Goal: Task Accomplishment & Management: Manage account settings

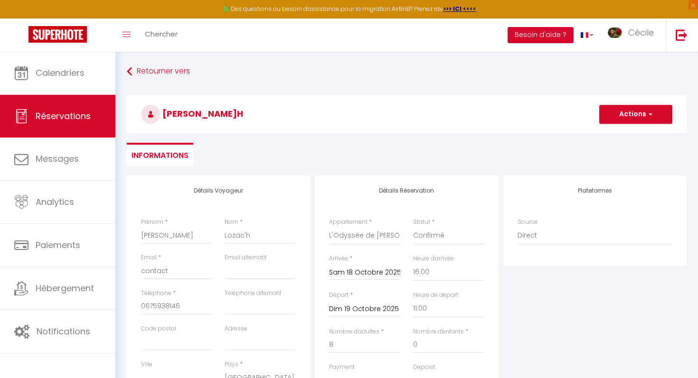
select select "76191"
select select "16:00"
select select "11:00"
select select "10"
select select
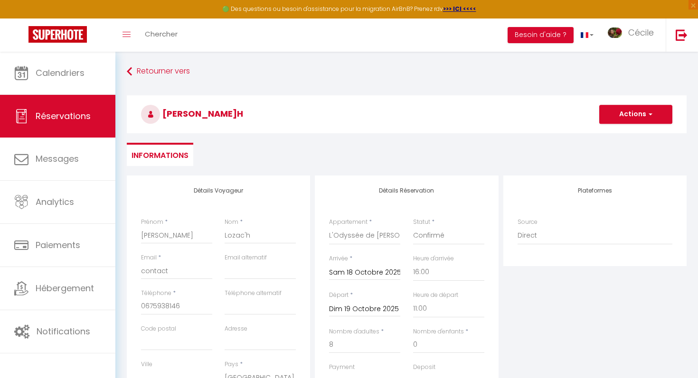
select select "0"
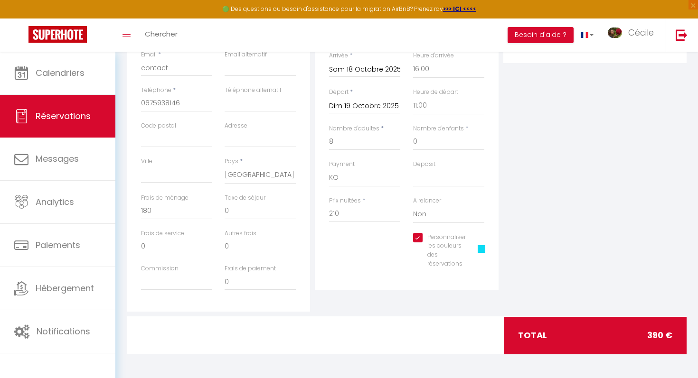
scroll to position [178, 0]
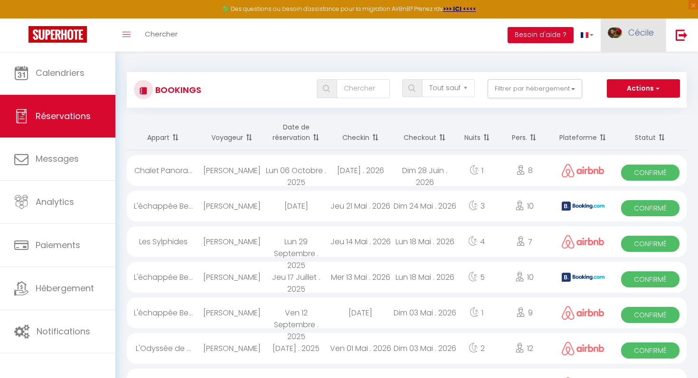
click at [633, 34] on span "Cécile" at bounding box center [641, 33] width 26 height 12
click at [631, 67] on link "Paramètres" at bounding box center [627, 66] width 70 height 16
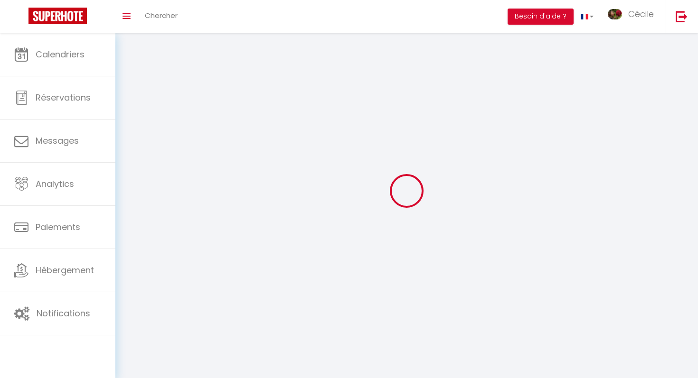
type input "Cécile"
type input "Lynam"
type input "0780737905"
type input "172 Route de Villeneuve"
type input "69220"
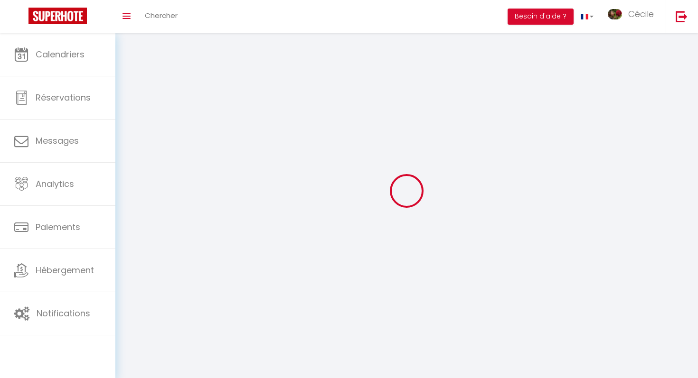
type input "Taponas"
type input "fzVrKNeu7VlX7K54ESkWTu7nY"
type input "QBIaEVfwukNI2iQFKvRV9haUo"
type input "https://app.superhote.com/#/get-available-rentals/QBIaEVfwukNI2iQFKvRV9haUo"
checkbox input "false"
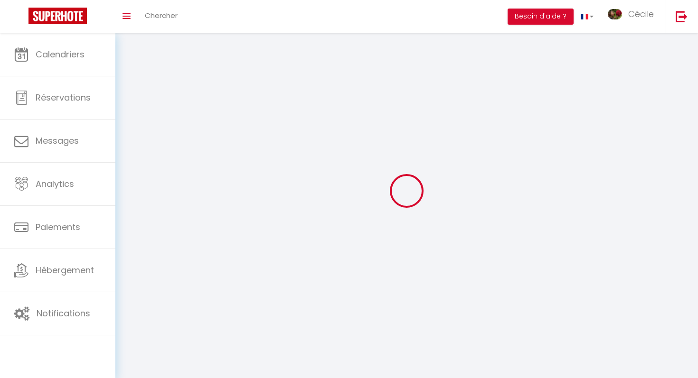
type input "fzVrKNeu7VlX7K54ESkWTu7nY"
type input "QBIaEVfwukNI2iQFKvRV9haUo"
type input "https://app.superhote.com/#/get-available-rentals/QBIaEVfwukNI2iQFKvRV9haUo"
select select "28"
select select "fr"
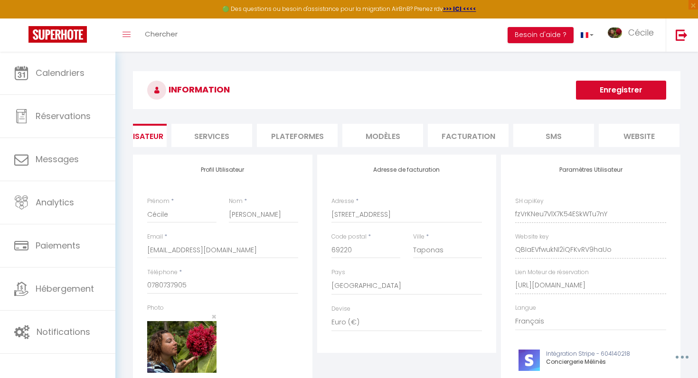
scroll to position [0, 80]
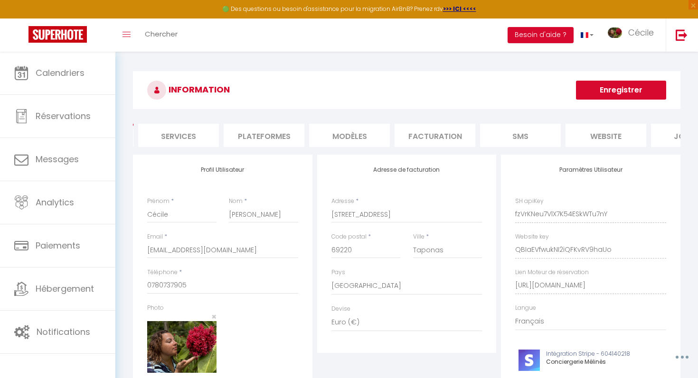
click at [275, 129] on li "Plateformes" at bounding box center [264, 135] width 81 height 23
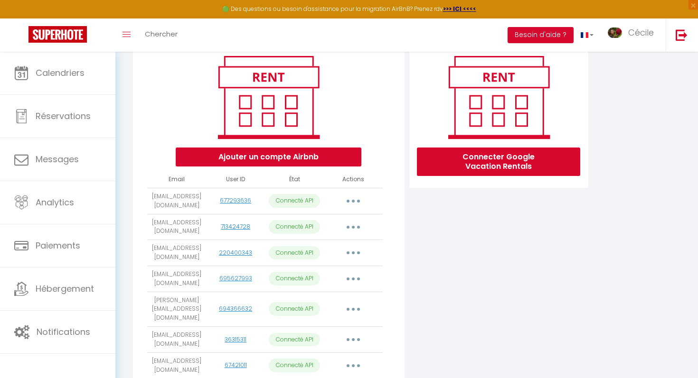
scroll to position [90, 0]
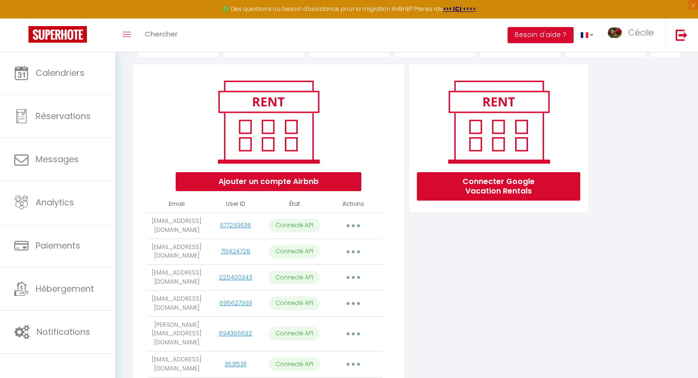
click at [520, 206] on div "Connecter Google Vacation Rentals" at bounding box center [498, 139] width 179 height 148
click at [520, 190] on button "Connecter Google Vacation Rentals" at bounding box center [498, 186] width 163 height 28
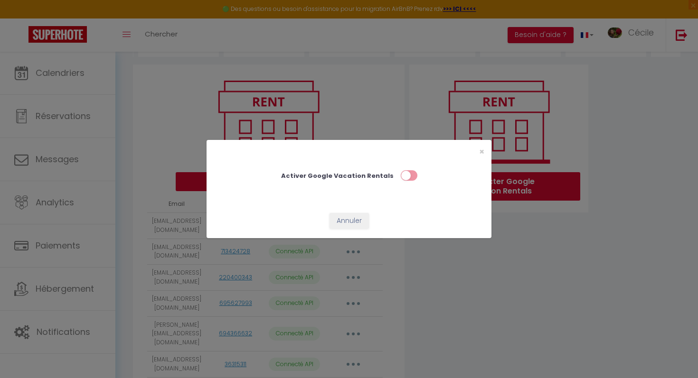
click at [403, 174] on input "checkbox" at bounding box center [409, 177] width 17 height 14
checkbox input "true"
click at [479, 150] on span "×" at bounding box center [481, 152] width 5 height 12
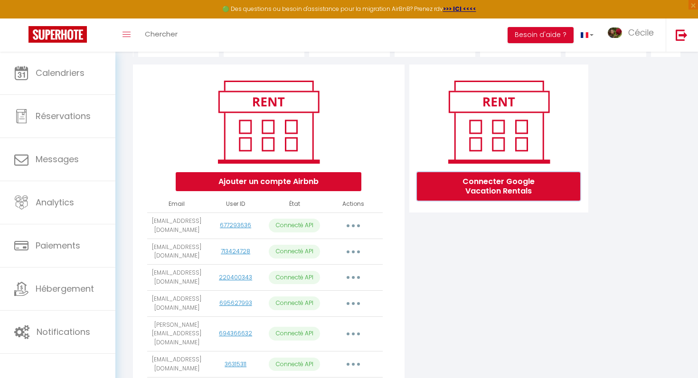
click at [489, 193] on button "Connecter Google Vacation Rentals" at bounding box center [498, 186] width 163 height 28
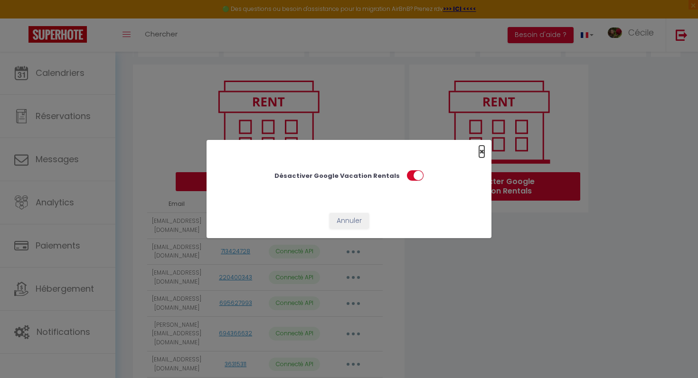
click at [482, 150] on span "×" at bounding box center [481, 152] width 5 height 12
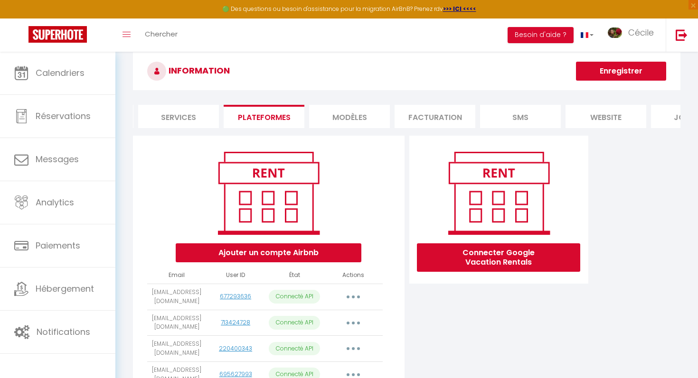
scroll to position [0, 0]
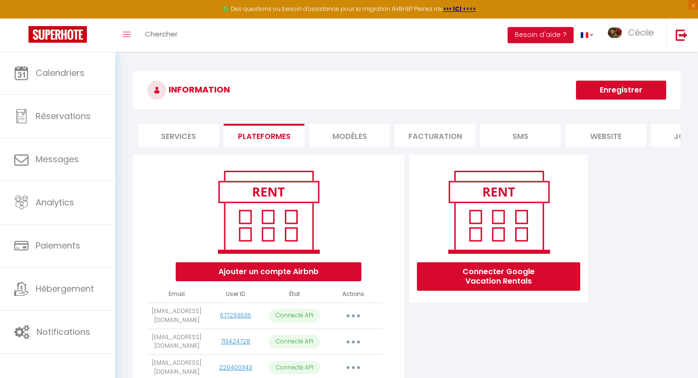
click at [614, 94] on button "Enregistrer" at bounding box center [621, 90] width 90 height 19
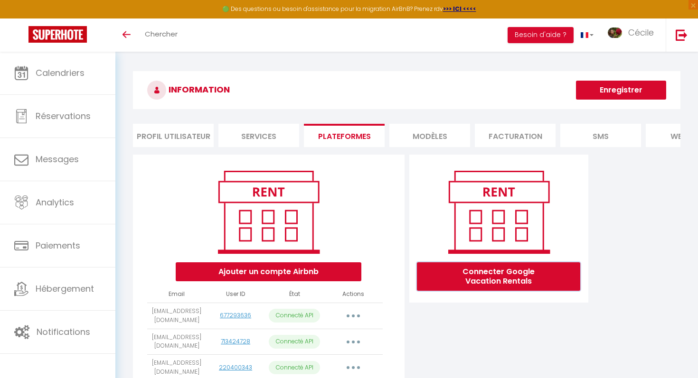
click at [452, 272] on button "Connecter Google Vacation Rentals" at bounding box center [498, 276] width 163 height 28
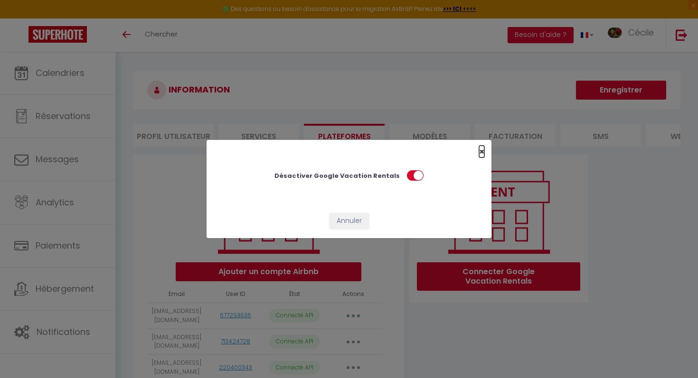
click at [482, 149] on span "×" at bounding box center [481, 152] width 5 height 12
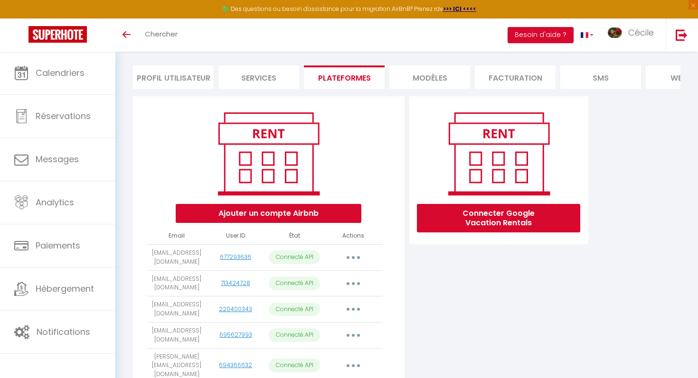
scroll to position [56, 0]
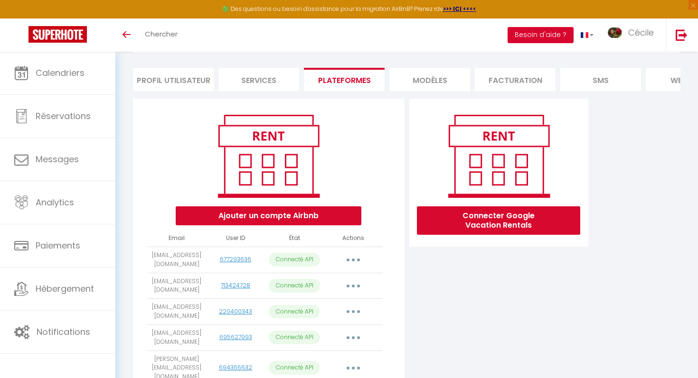
click at [529, 33] on button "Besoin d'aide ?" at bounding box center [540, 35] width 66 height 16
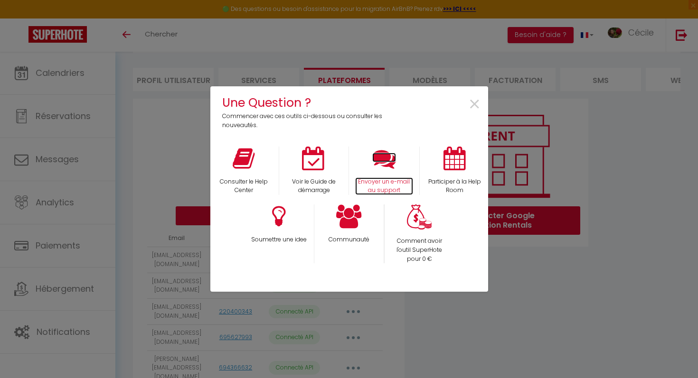
click at [382, 161] on icon at bounding box center [384, 159] width 24 height 24
click at [471, 103] on span "×" at bounding box center [474, 105] width 13 height 30
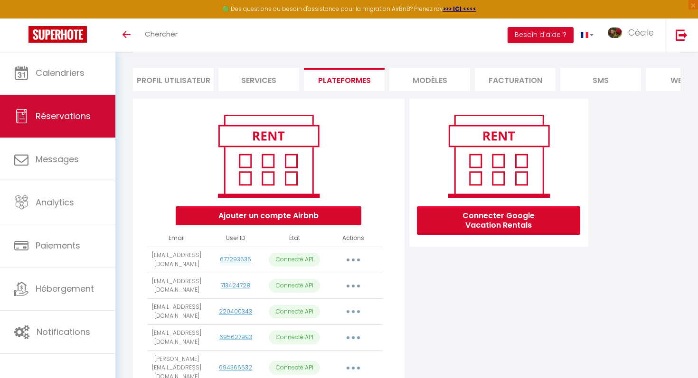
click at [95, 113] on link "Réservations" at bounding box center [57, 116] width 115 height 43
select select "not_cancelled"
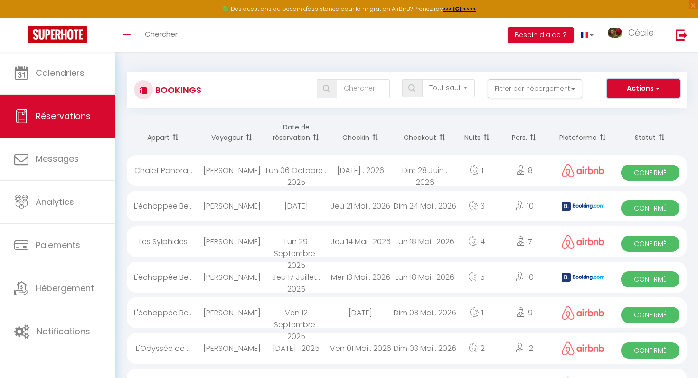
click at [636, 87] on button "Actions" at bounding box center [643, 88] width 73 height 19
click at [627, 107] on link "Nouvelle Réservation" at bounding box center [629, 109] width 102 height 12
select select
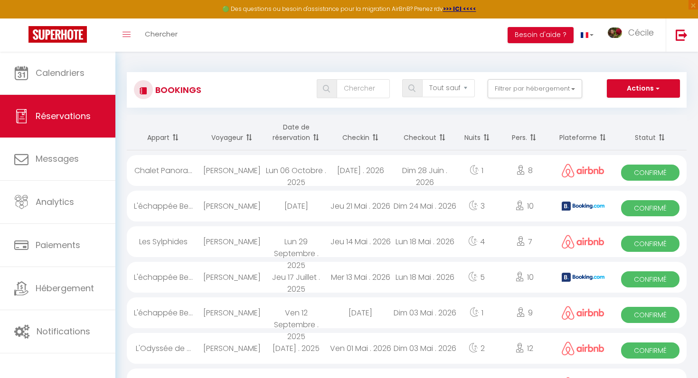
select select
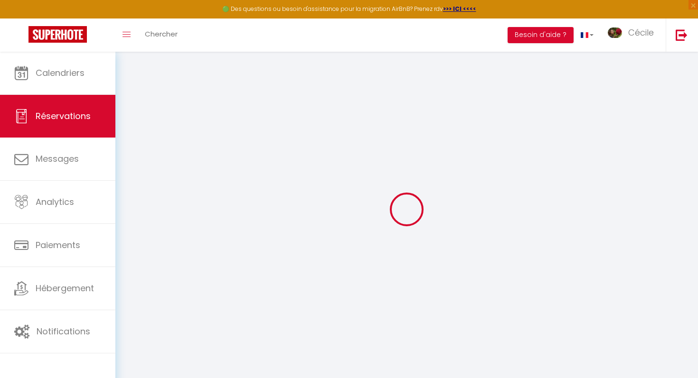
select select
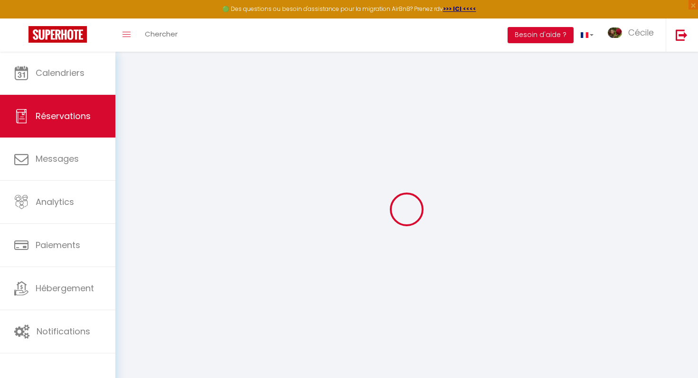
select select
checkbox input "false"
select select
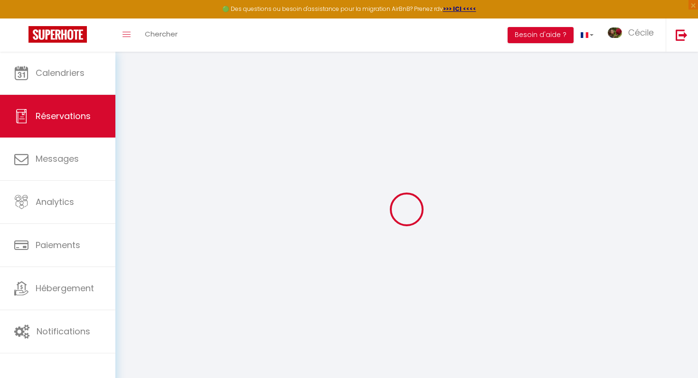
select select
checkbox input "false"
select select
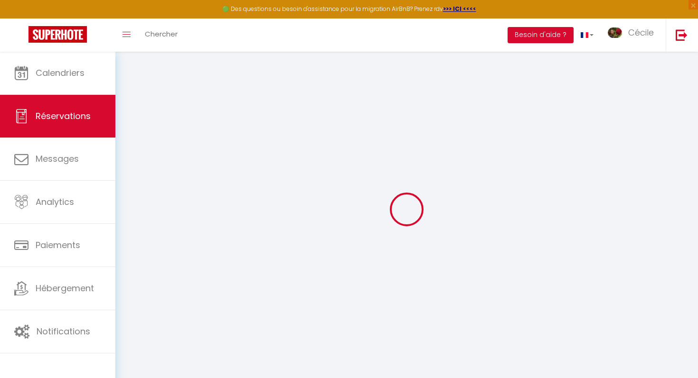
select select
checkbox input "false"
select select
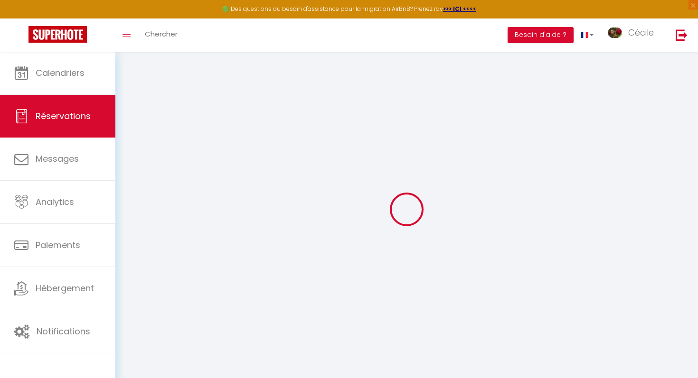
select select
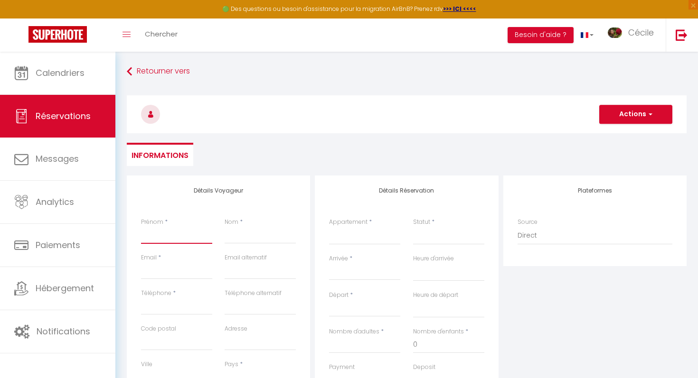
click at [143, 234] on input "Prénom" at bounding box center [176, 235] width 71 height 17
type input "M"
select select
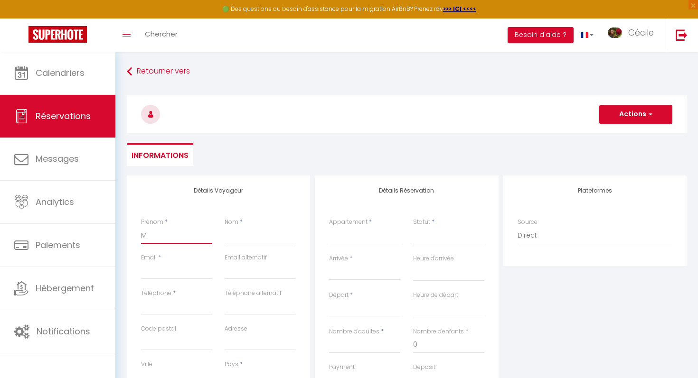
select select
checkbox input "false"
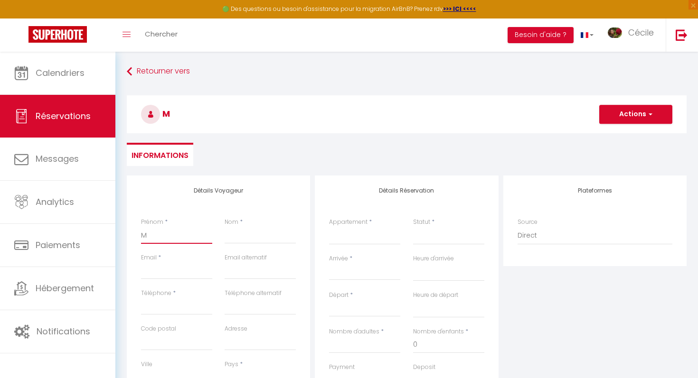
type input "Ma"
select select
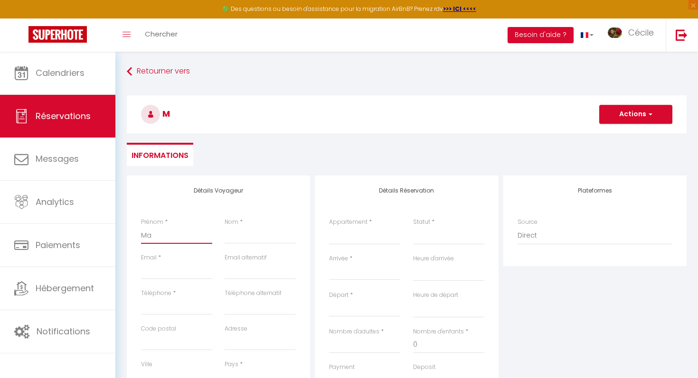
select select
checkbox input "false"
type input "Mar"
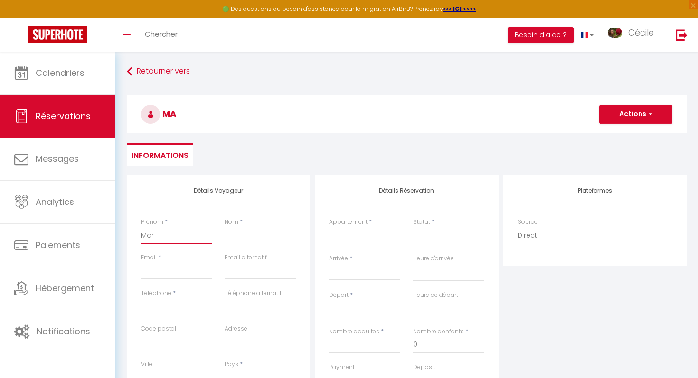
select select
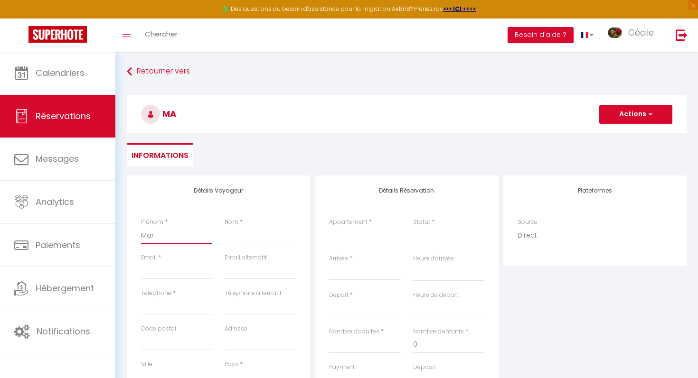
select select
checkbox input "false"
type input "Mari"
select select
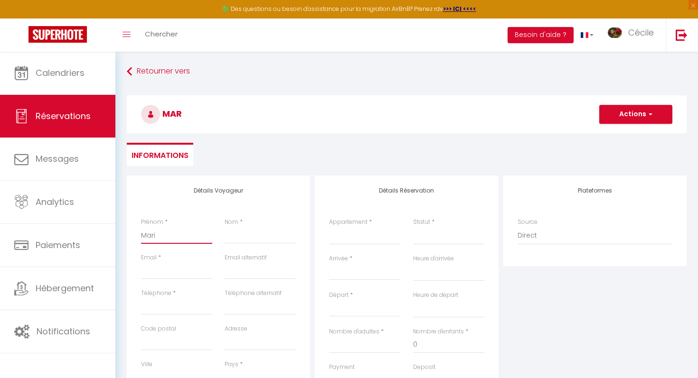
select select
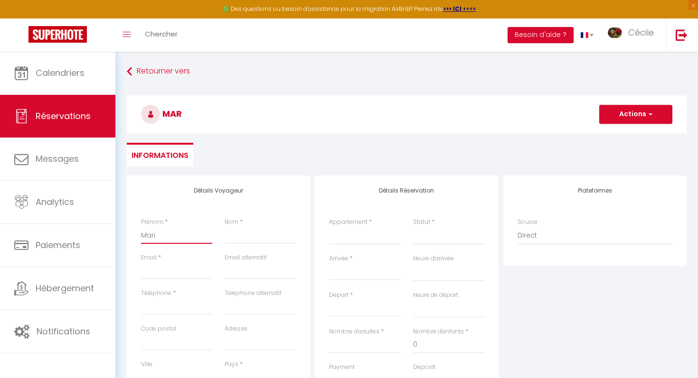
select select
checkbox input "false"
type input "[PERSON_NAME]"
select select
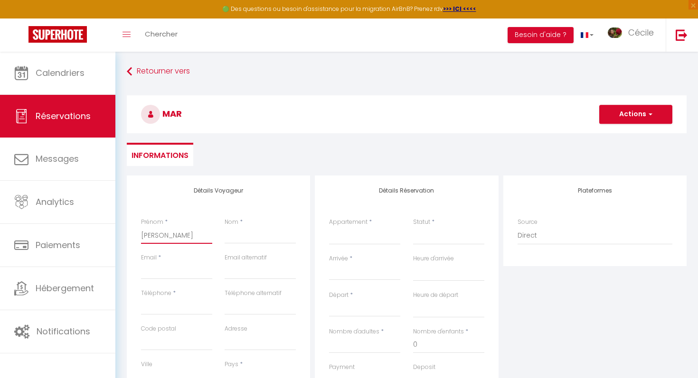
select select
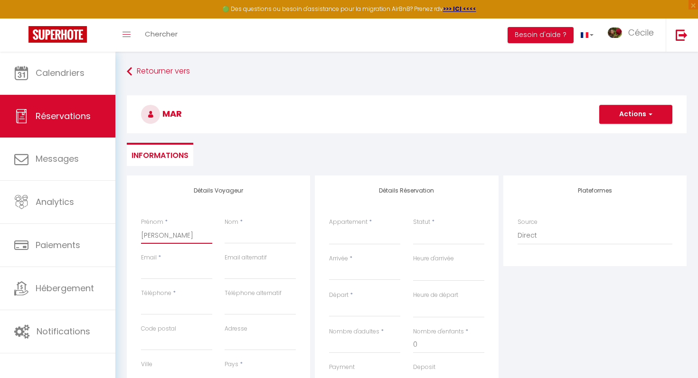
checkbox input "false"
type input "[PERSON_NAME]"
type input "L"
select select
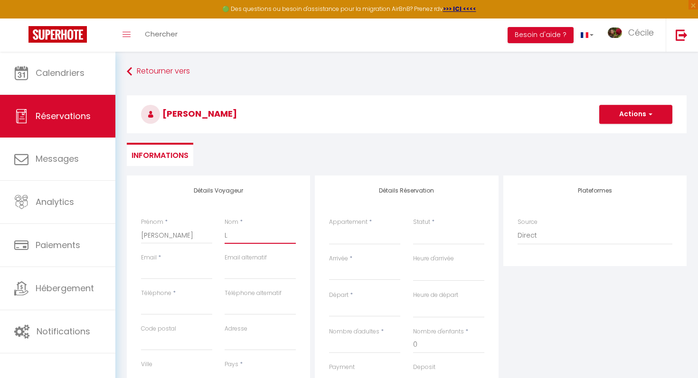
select select
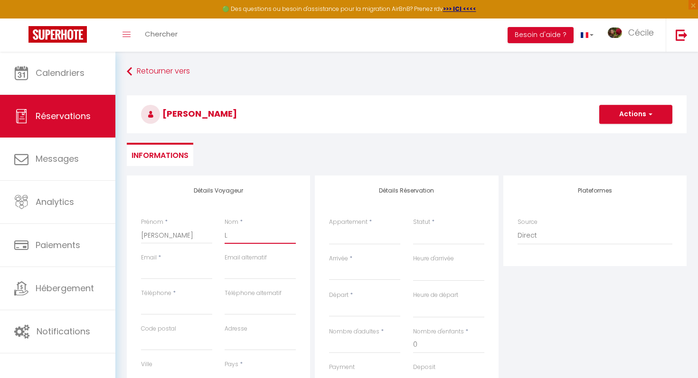
checkbox input "false"
type input "La"
select select
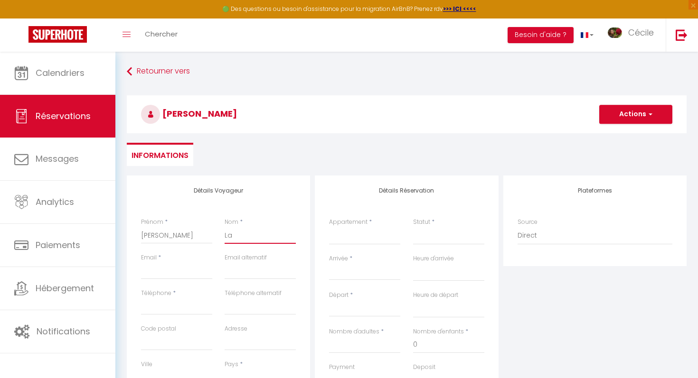
select select
checkbox input "false"
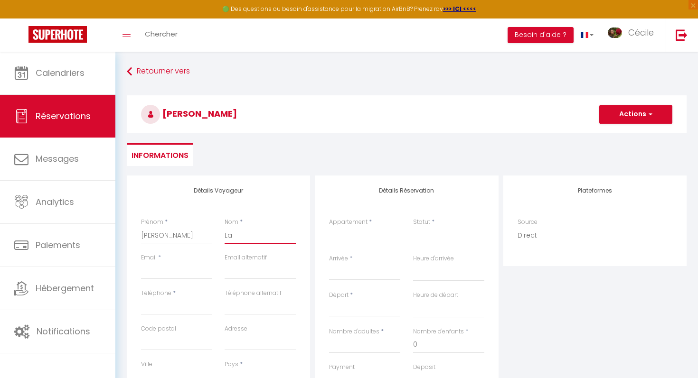
type input "L"
select select
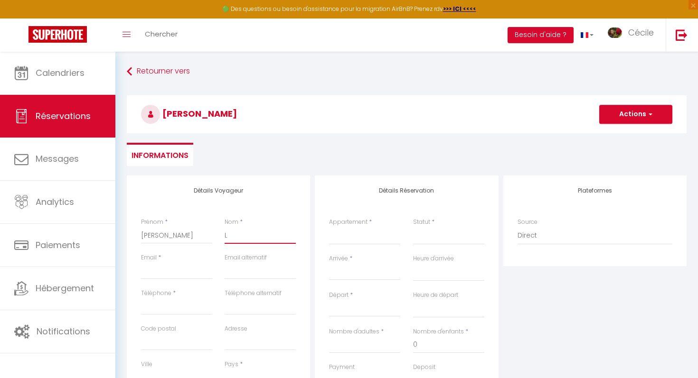
select select
checkbox input "false"
type input "Lo"
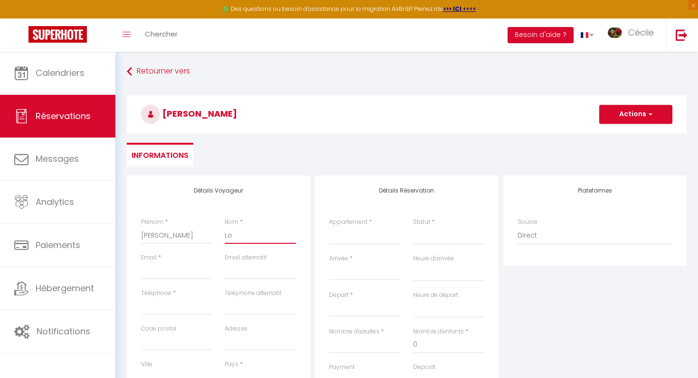
select select
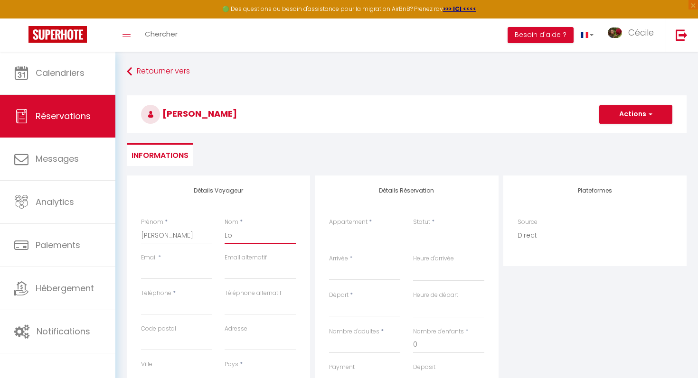
select select
checkbox input "false"
type input "Loz"
select select
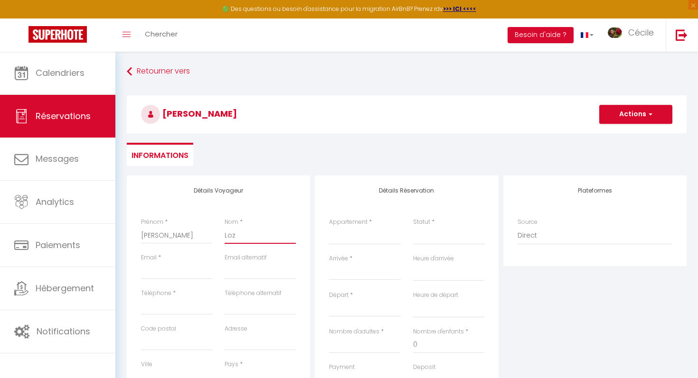
select select
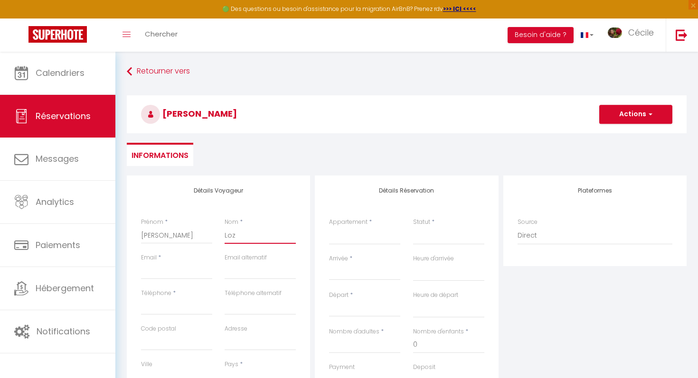
select select
checkbox input "false"
type input "Loza"
select select
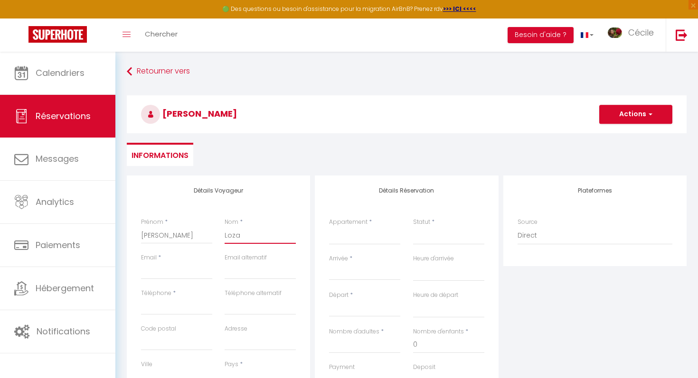
select select
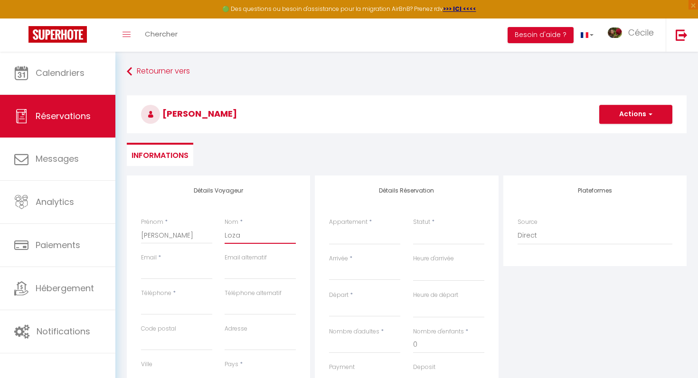
checkbox input "false"
type input "Lozac"
select select
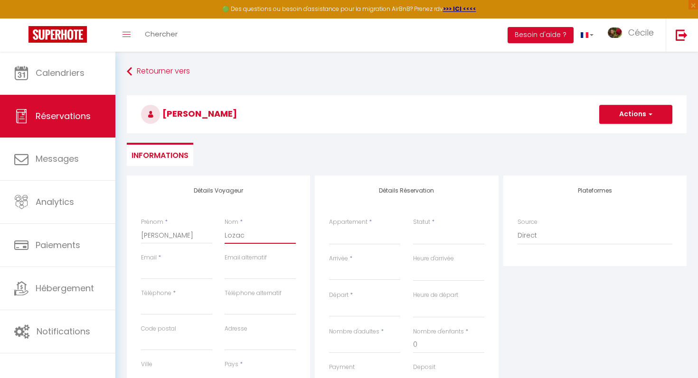
select select
checkbox input "false"
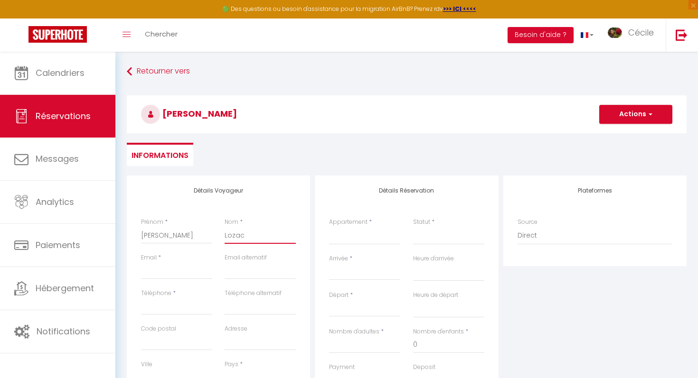
type input "Lozac'"
select select
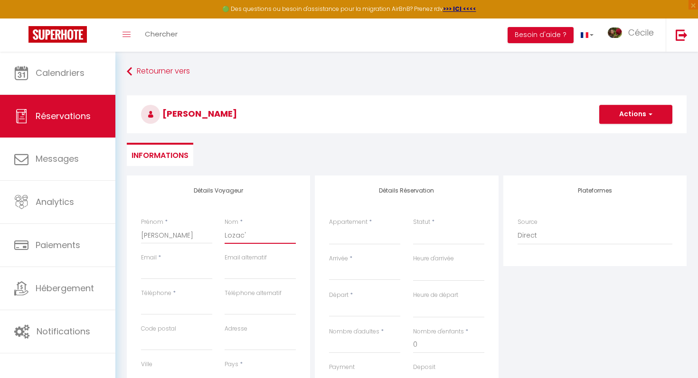
select select
checkbox input "false"
type input "Lozac'h"
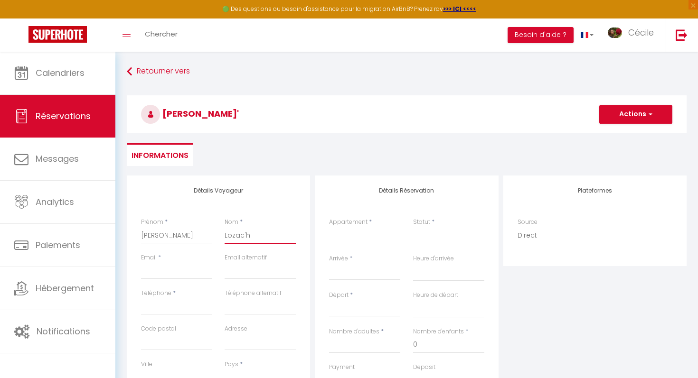
select select
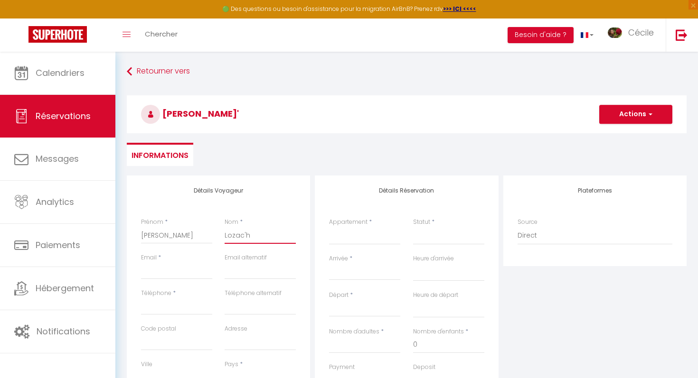
select select
checkbox input "false"
type input "Lozac'h"
click at [144, 275] on input "Email client" at bounding box center [176, 270] width 71 height 17
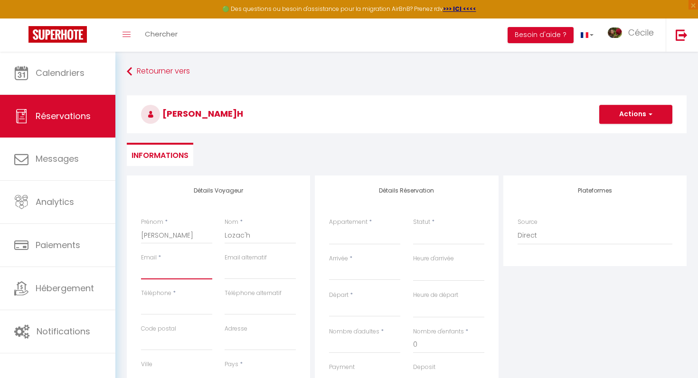
type input "m"
select select
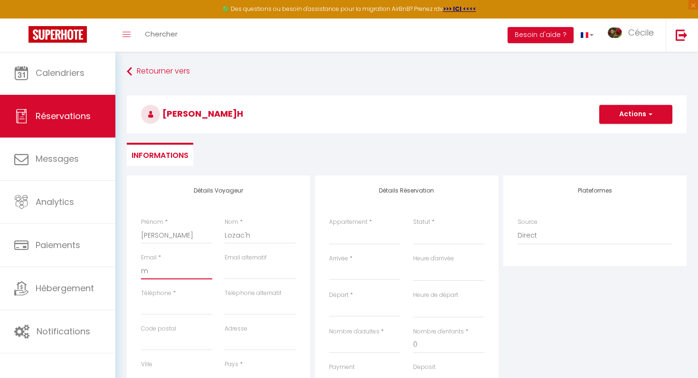
select select
checkbox input "false"
type input "ma"
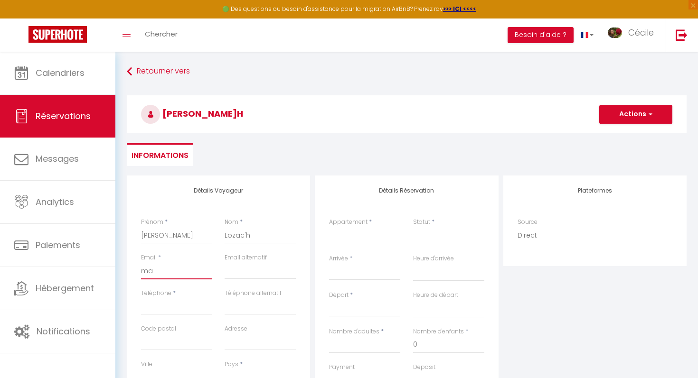
select select
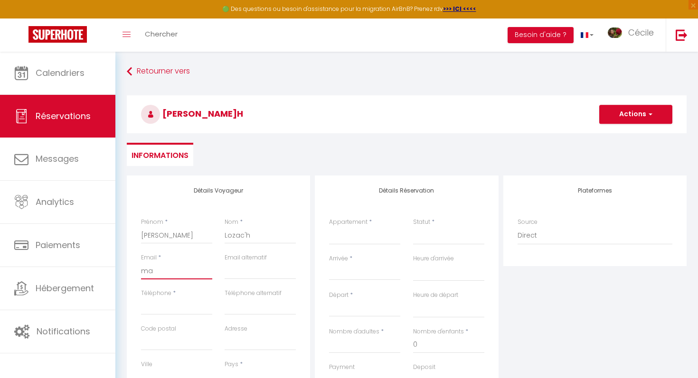
select select
checkbox input "false"
type input "mar"
select select
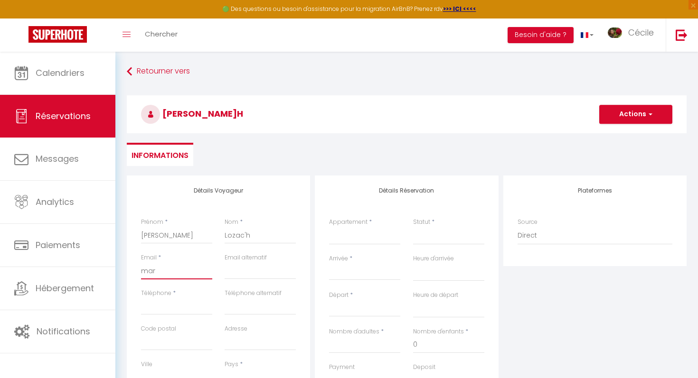
select select
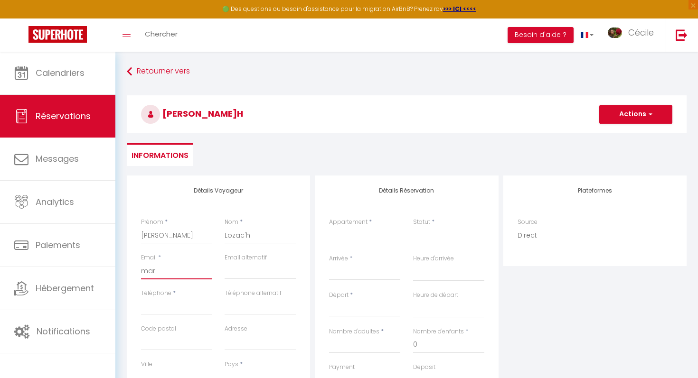
select select
checkbox input "false"
type input "mari"
select select
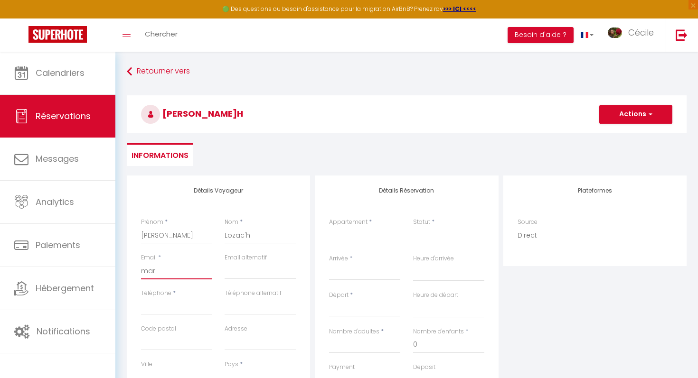
select select
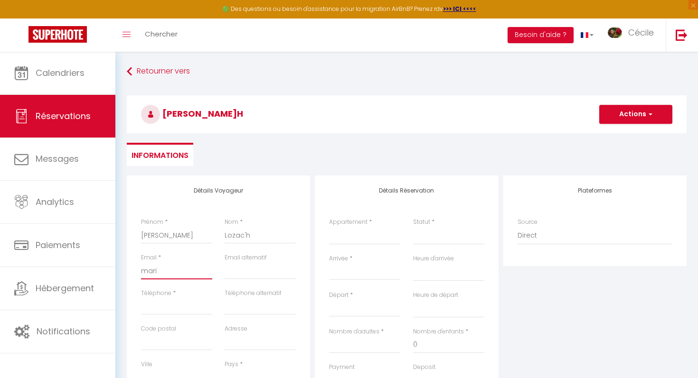
checkbox input "false"
type input "marie"
select select
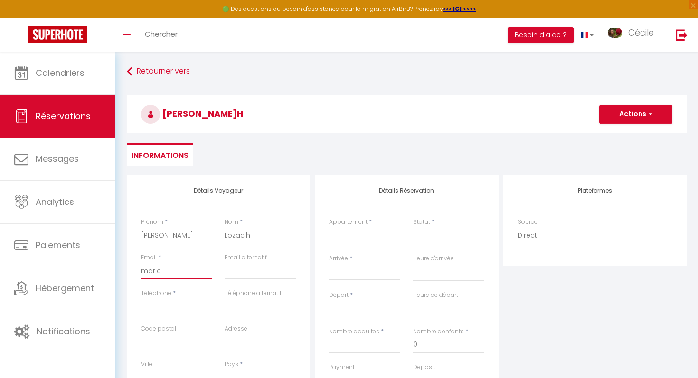
select select
checkbox input "false"
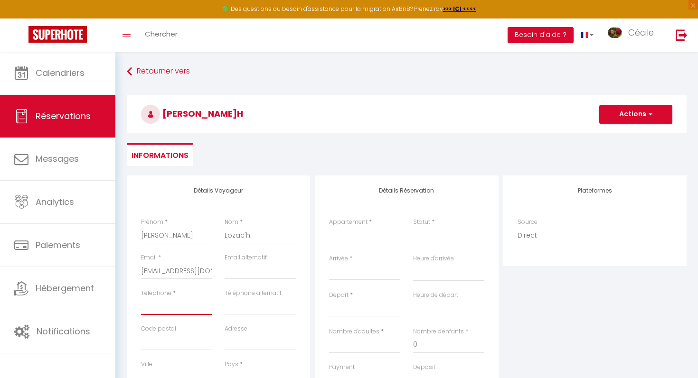
click at [189, 306] on input "Téléphone" at bounding box center [176, 306] width 71 height 17
click at [204, 307] on input "Téléphone" at bounding box center [176, 306] width 71 height 17
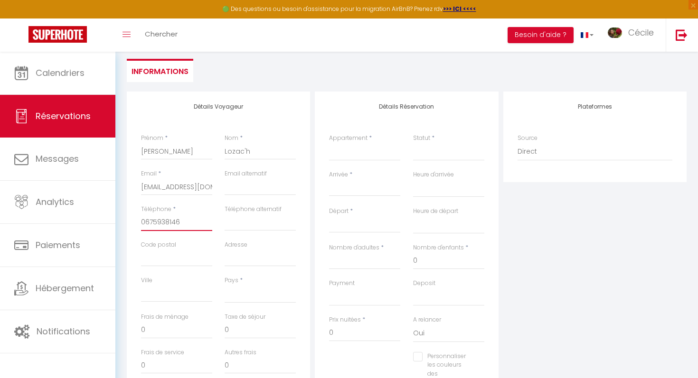
scroll to position [85, 0]
click at [257, 286] on select "France Portugal Afghanistan Albania Algeria American Samoa Andorra Angola Angui…" at bounding box center [260, 293] width 71 height 18
click at [225, 284] on select "France Portugal Afghanistan Albania Algeria American Samoa Andorra Angola Angui…" at bounding box center [260, 293] width 71 height 18
click at [170, 330] on input "0" at bounding box center [176, 328] width 71 height 17
drag, startPoint x: 170, startPoint y: 330, endPoint x: 128, endPoint y: 327, distance: 42.4
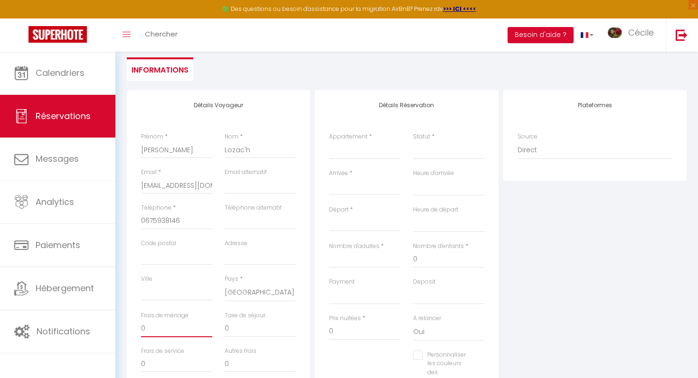
click at [128, 327] on div "Détails Voyageur Prénom * Marie Nom * Lozac'h Email * marielozach314@gmail.com …" at bounding box center [218, 259] width 183 height 339
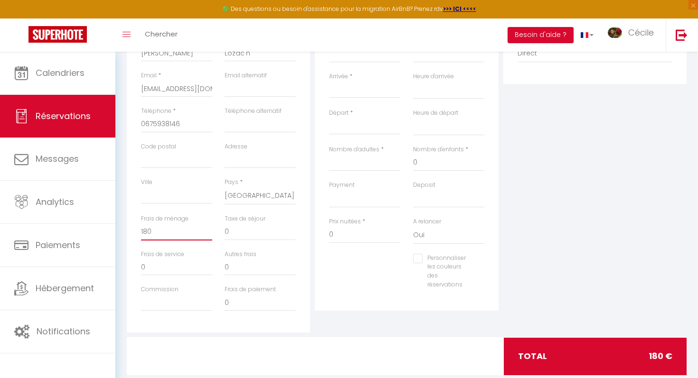
scroll to position [203, 0]
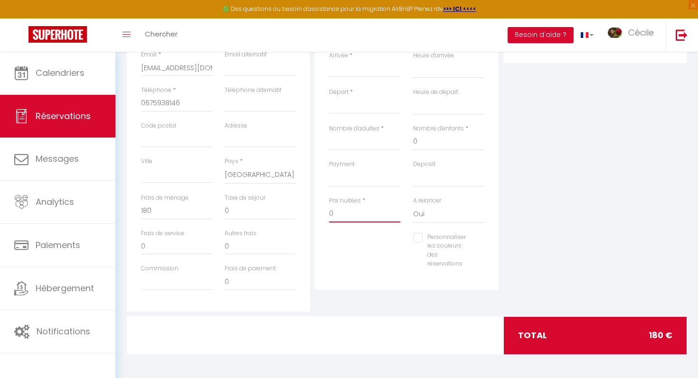
drag, startPoint x: 343, startPoint y: 209, endPoint x: 307, endPoint y: 209, distance: 36.5
click at [307, 209] on div "Détails Voyageur Prénom * Marie Nom * Lozac'h Email * marielozach314@gmail.com …" at bounding box center [406, 141] width 564 height 339
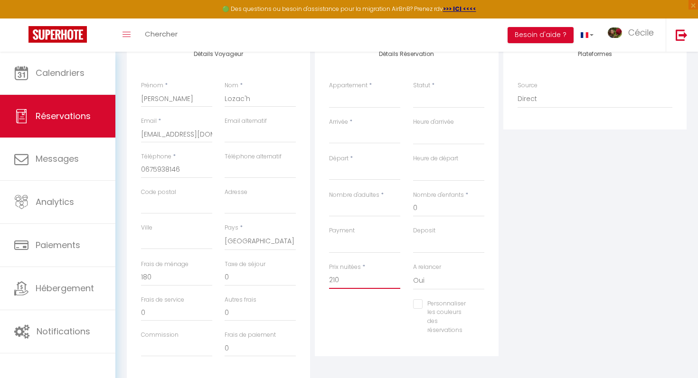
scroll to position [122, 0]
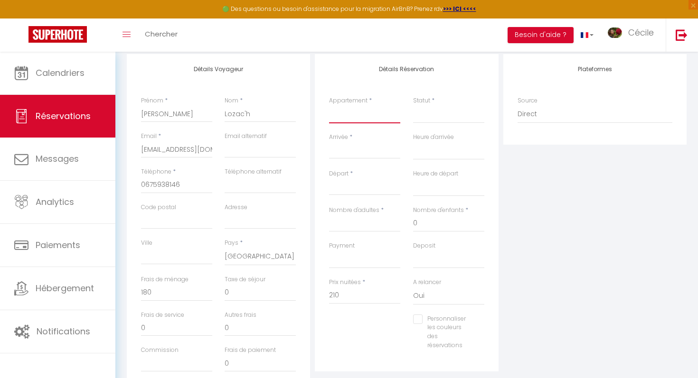
click at [383, 118] on select "La Belle Bourguignonne La Belle Chambre Bourguignonne Les Sylphides 2 Chalet Pa…" at bounding box center [364, 114] width 71 height 18
click at [329, 105] on select "La Belle Bourguignonne La Belle Chambre Bourguignonne Les Sylphides 2 Chalet Pa…" at bounding box center [364, 114] width 71 height 18
click at [418, 124] on div "Statut * Confirmé Non Confirmé Annulé Annulé par le voyageur No Show Request" at bounding box center [448, 114] width 84 height 37
click at [419, 119] on select "Confirmé Non Confirmé Annulé Annulé par le voyageur No Show Request" at bounding box center [448, 114] width 71 height 18
click at [413, 105] on select "Confirmé Non Confirmé Annulé Annulé par le voyageur No Show Request" at bounding box center [448, 114] width 71 height 18
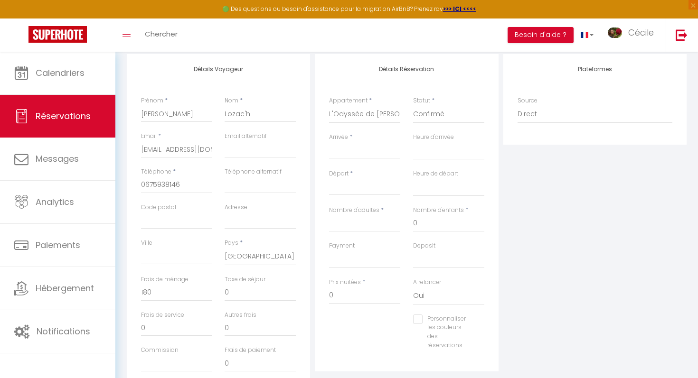
click at [368, 141] on div "Arrivée * < Oct 2025 > Dim Lun Mar Mer Jeu Ven Sam 1 2 3 4 5 6 7 8 9 10 11 12 1…" at bounding box center [364, 146] width 71 height 26
click at [365, 150] on input "Arrivée" at bounding box center [364, 151] width 71 height 12
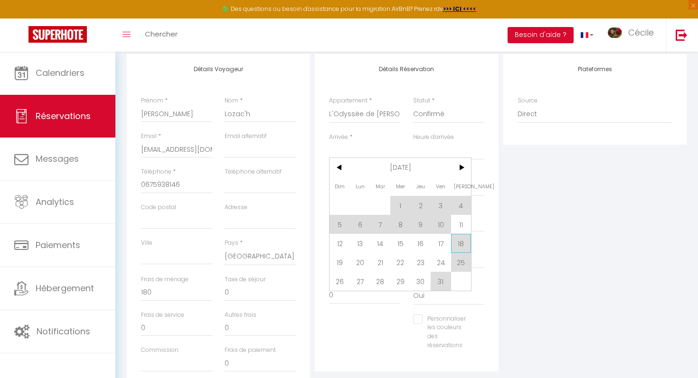
click at [464, 243] on span "18" at bounding box center [461, 243] width 20 height 19
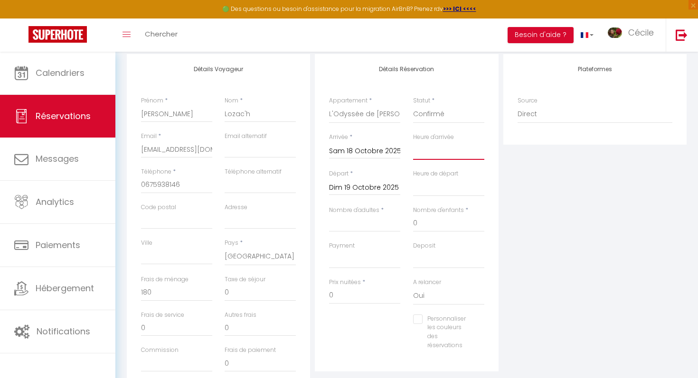
click at [431, 147] on select "00:00 00:30 01:00 01:30 02:00 02:30 03:00 03:30 04:00 04:30 05:00 05:30 06:00 0…" at bounding box center [448, 151] width 71 height 18
click at [413, 142] on select "00:00 00:30 01:00 01:30 02:00 02:30 03:00 03:30 04:00 04:30 05:00 05:30 06:00 0…" at bounding box center [448, 151] width 71 height 18
click at [443, 190] on select "00:00 00:30 01:00 01:30 02:00 02:30 03:00 03:30 04:00 04:30 05:00 05:30 06:00 0…" at bounding box center [448, 187] width 71 height 18
click at [413, 178] on select "00:00 00:30 01:00 01:30 02:00 02:30 03:00 03:30 04:00 04:30 05:00 05:30 06:00 0…" at bounding box center [448, 187] width 71 height 18
click at [377, 223] on input "Nombre d'adultes" at bounding box center [364, 223] width 71 height 17
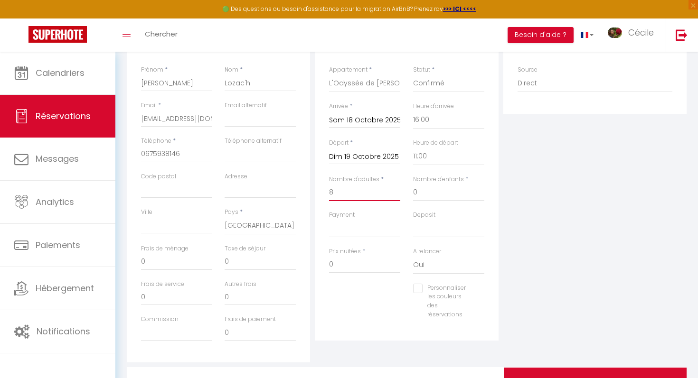
scroll to position [153, 0]
click at [421, 286] on input "Personnaliser les couleurs des réservations" at bounding box center [442, 287] width 59 height 9
click at [478, 300] on span at bounding box center [482, 299] width 8 height 8
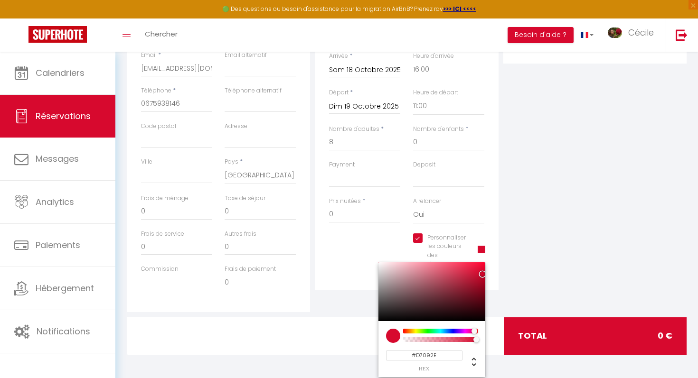
scroll to position [203, 0]
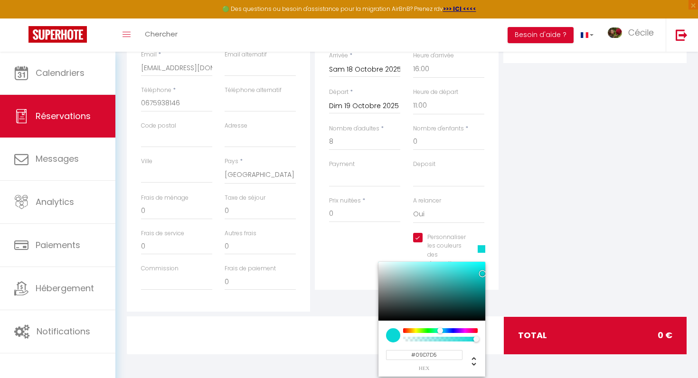
click at [439, 332] on div at bounding box center [440, 330] width 73 height 5
click at [526, 263] on div "Plateformes Source Direct Airbnb.com Booking.com Chalet montagne Expedia Gite d…" at bounding box center [595, 141] width 188 height 339
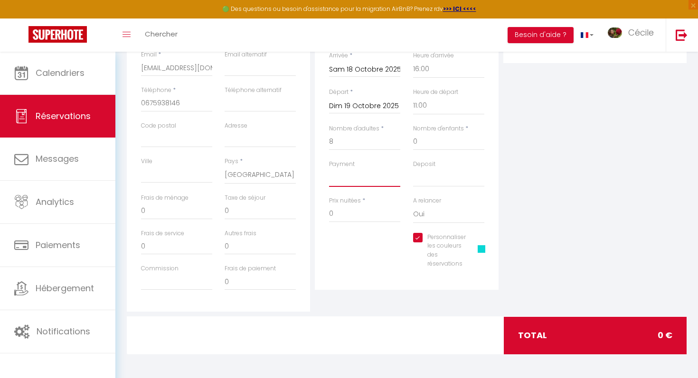
click at [375, 182] on select "OK KO" at bounding box center [364, 178] width 71 height 18
drag, startPoint x: 340, startPoint y: 216, endPoint x: 311, endPoint y: 216, distance: 29.0
click at [311, 216] on div "Détails Voyageur Prénom * Marie Nom * Lozac'h Email * marielozach314@gmail.com …" at bounding box center [406, 141] width 564 height 339
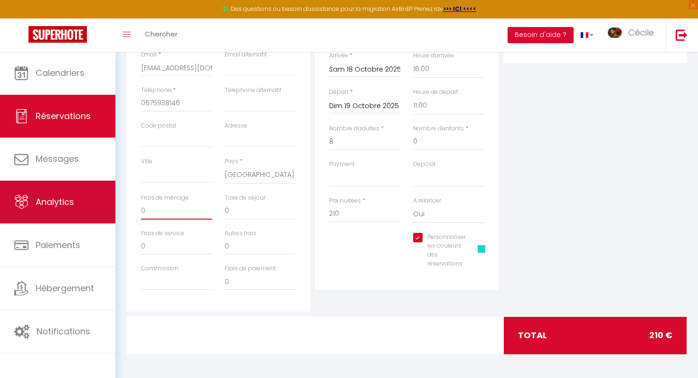
drag, startPoint x: 168, startPoint y: 208, endPoint x: 109, endPoint y: 206, distance: 58.9
click at [109, 206] on div "🟢 Des questions ou besoin d'assistance pour la migration AirBnB? Prenez rdv >>>…" at bounding box center [349, 114] width 698 height 530
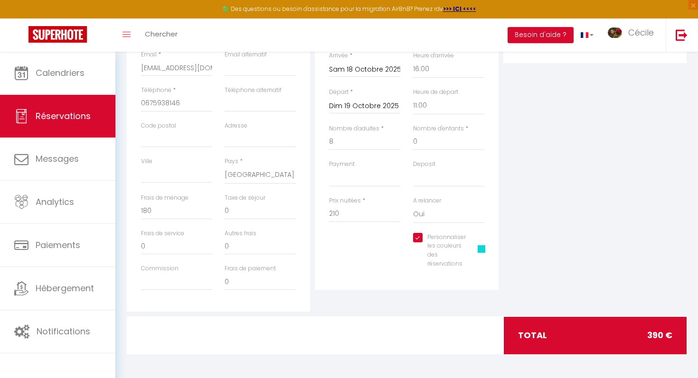
click at [374, 261] on div "Personnaliser les couleurs des réservations #09D7D5" at bounding box center [407, 255] width 168 height 45
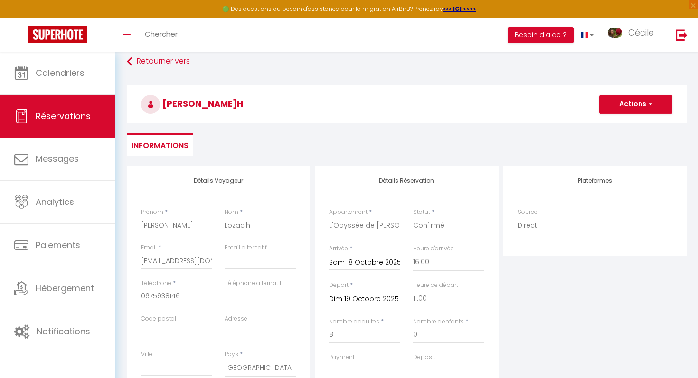
scroll to position [0, 0]
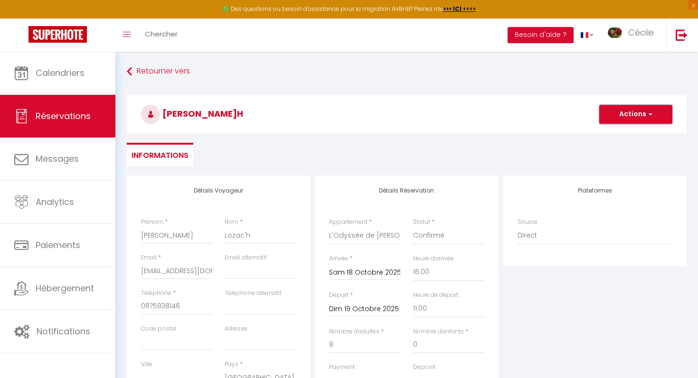
click at [624, 113] on button "Actions" at bounding box center [635, 114] width 73 height 19
click at [614, 136] on link "Enregistrer" at bounding box center [626, 135] width 75 height 12
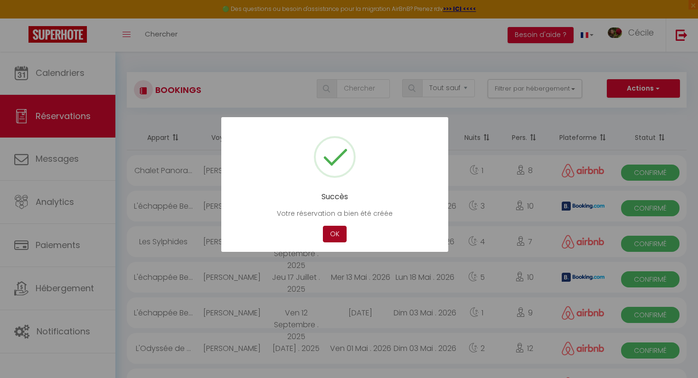
click at [341, 232] on button "OK" at bounding box center [335, 234] width 24 height 17
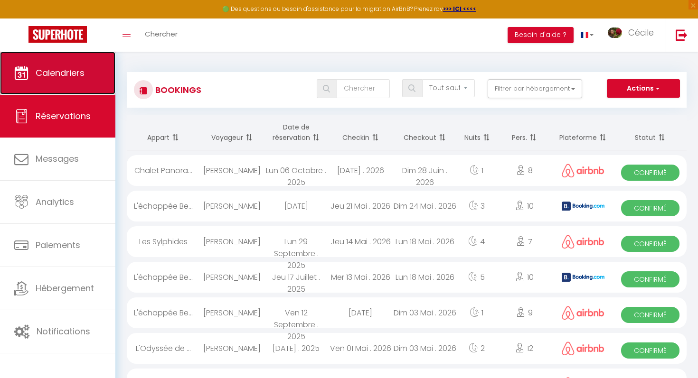
click at [59, 71] on span "Calendriers" at bounding box center [60, 73] width 49 height 12
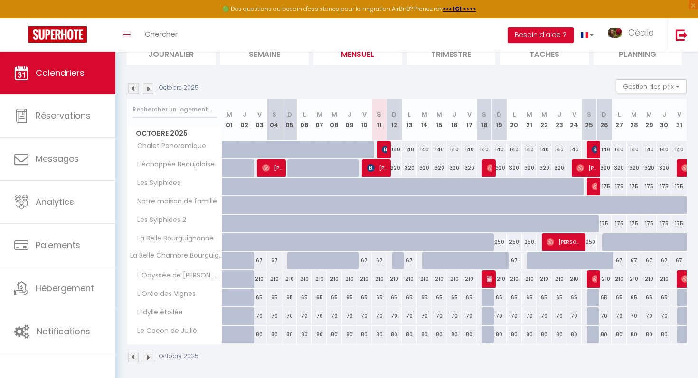
scroll to position [81, 0]
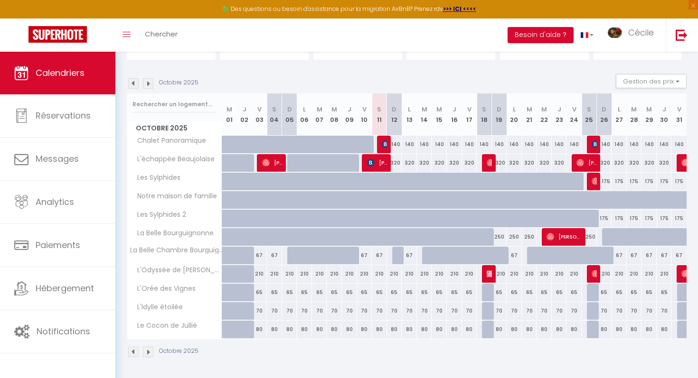
click at [150, 84] on img at bounding box center [148, 83] width 10 height 10
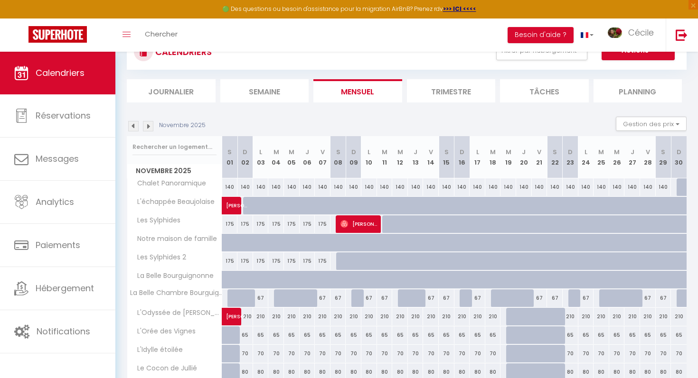
scroll to position [40, 0]
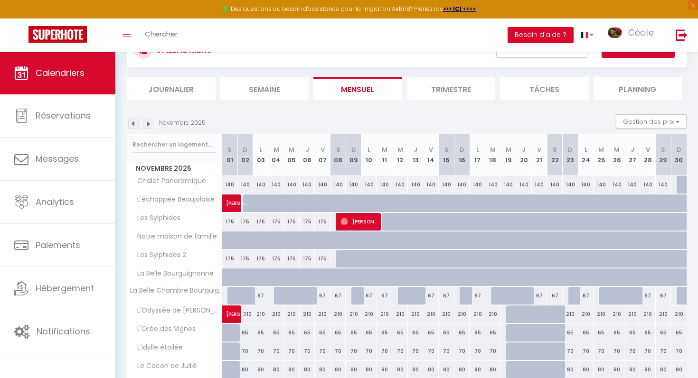
click at [134, 120] on img at bounding box center [133, 124] width 10 height 10
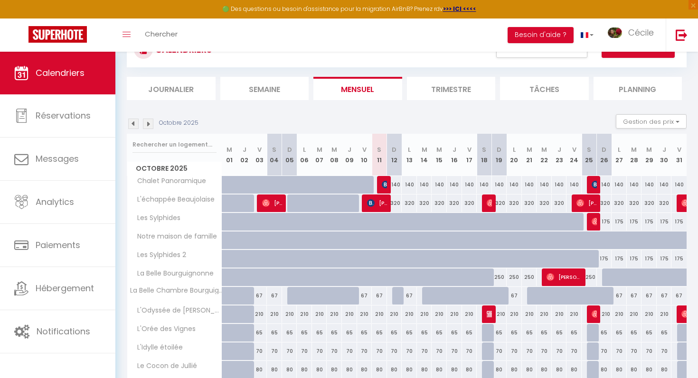
click at [493, 316] on div "210" at bounding box center [499, 315] width 15 height 18
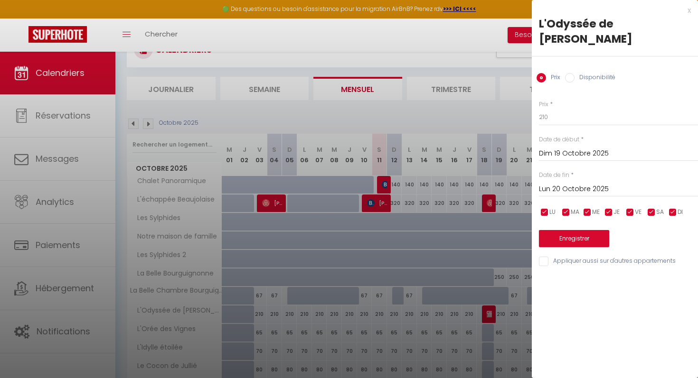
click at [495, 315] on div at bounding box center [349, 189] width 698 height 378
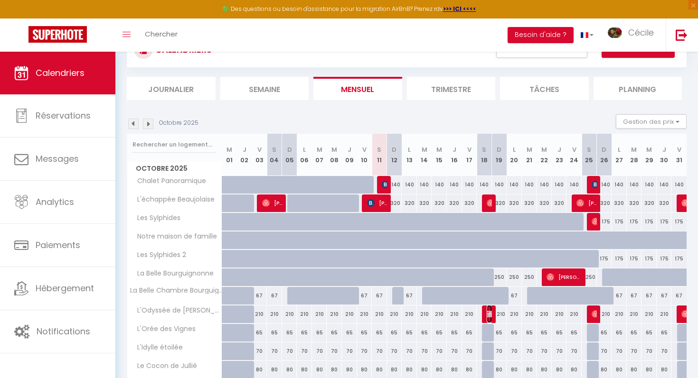
click at [490, 315] on img at bounding box center [491, 314] width 8 height 8
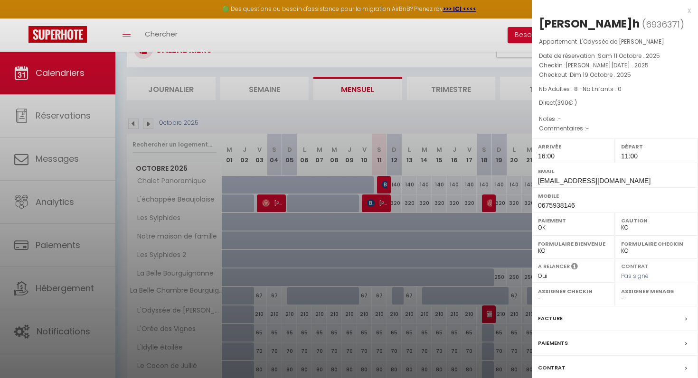
click at [566, 319] on div "Facture" at bounding box center [615, 319] width 166 height 25
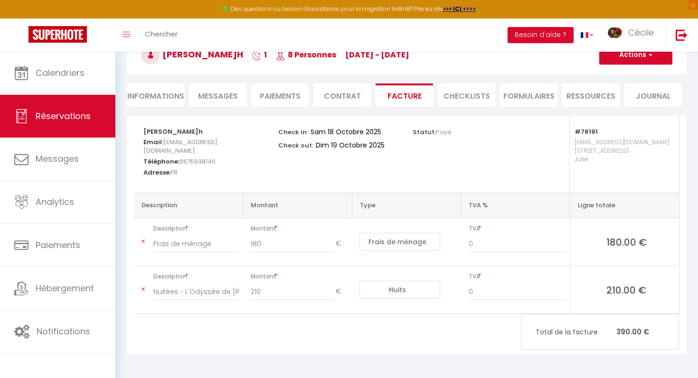
scroll to position [61, 0]
click at [542, 253] on input "0" at bounding box center [516, 243] width 97 height 17
click at [339, 94] on li "Contrat" at bounding box center [341, 95] width 57 height 23
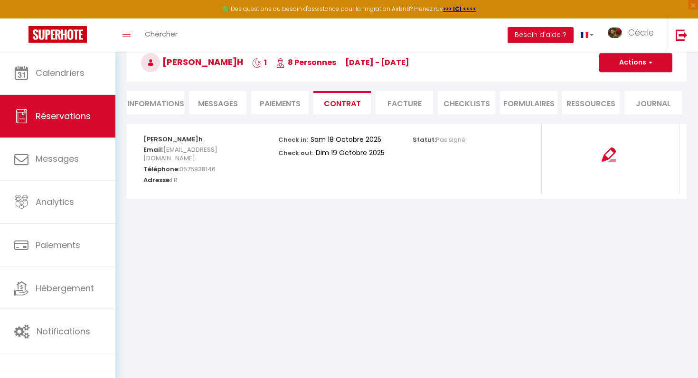
scroll to position [52, 0]
click at [266, 102] on li "Paiements" at bounding box center [279, 102] width 57 height 23
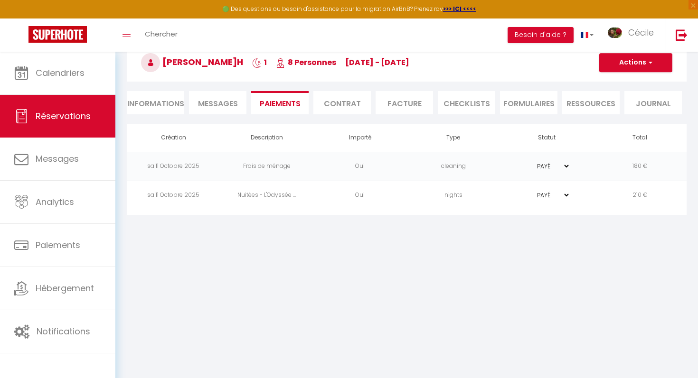
click at [563, 196] on select "PAYÉ EN ATTENTE" at bounding box center [546, 195] width 47 height 9
click at [523, 191] on select "PAYÉ EN ATTENTE" at bounding box center [546, 195] width 47 height 9
click at [231, 97] on li "Messages" at bounding box center [217, 102] width 57 height 23
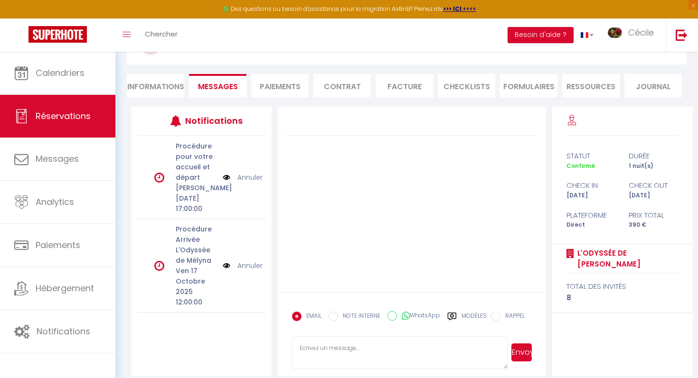
scroll to position [78, 0]
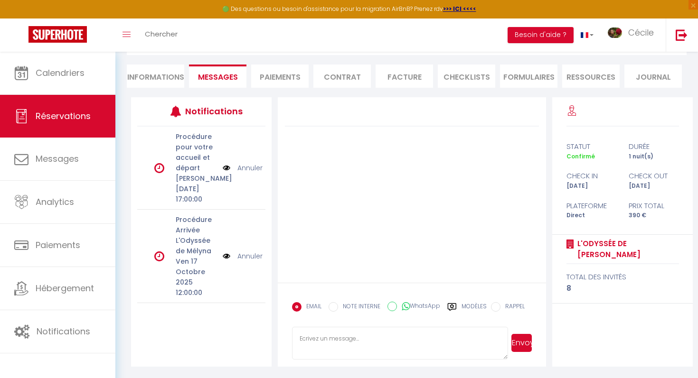
click at [225, 172] on img at bounding box center [227, 168] width 8 height 10
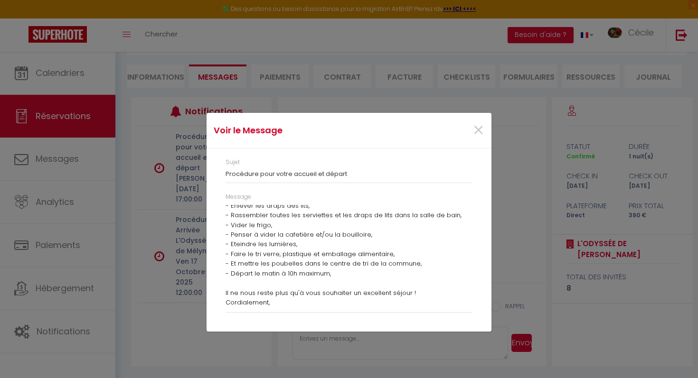
scroll to position [53, 0]
click at [477, 129] on span "×" at bounding box center [478, 130] width 12 height 28
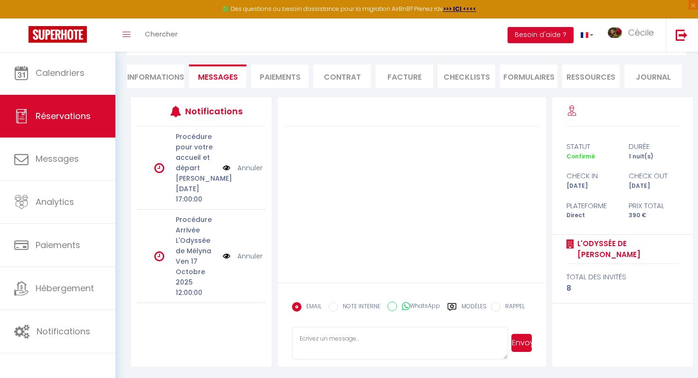
click at [226, 262] on img at bounding box center [227, 256] width 8 height 10
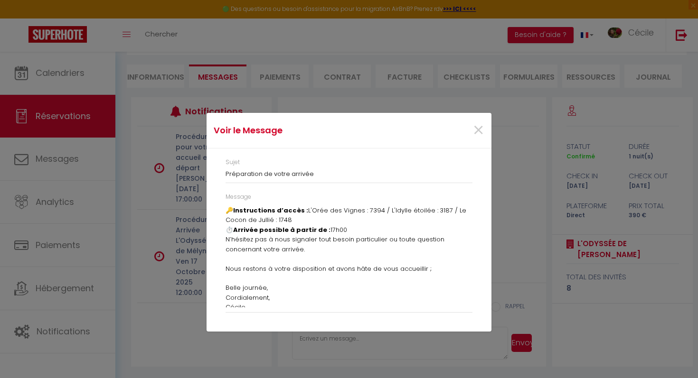
scroll to position [82, 0]
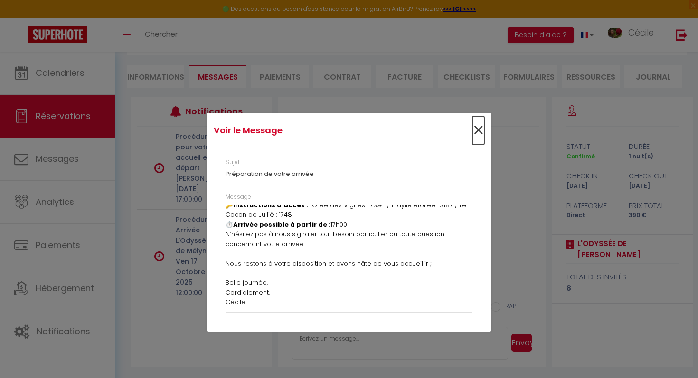
click at [479, 128] on span "×" at bounding box center [478, 130] width 12 height 28
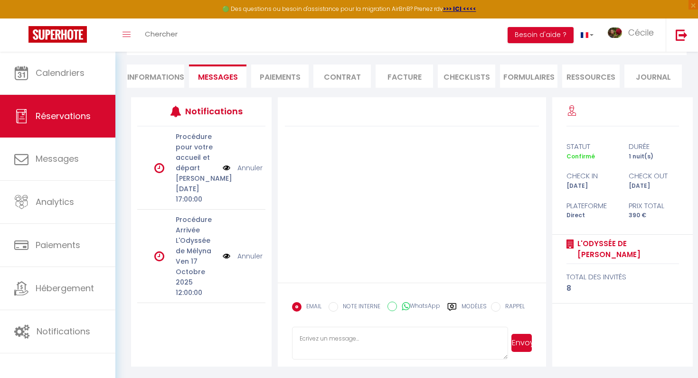
click at [226, 262] on img at bounding box center [227, 256] width 8 height 10
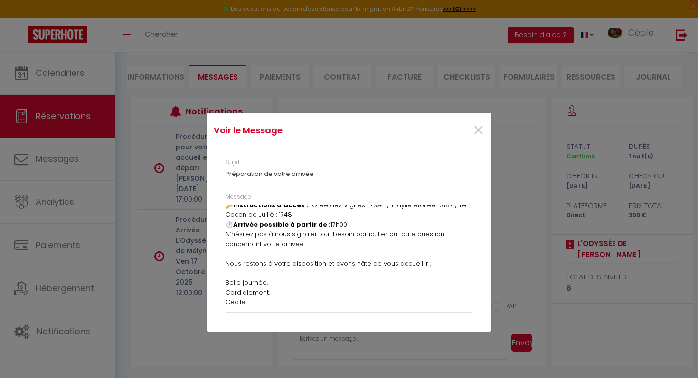
click at [471, 127] on div "×" at bounding box center [443, 130] width 94 height 21
click at [476, 127] on span "×" at bounding box center [478, 130] width 12 height 28
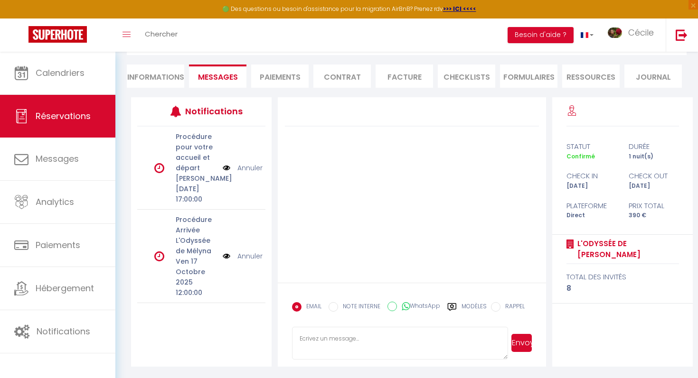
click at [225, 173] on img at bounding box center [227, 168] width 8 height 10
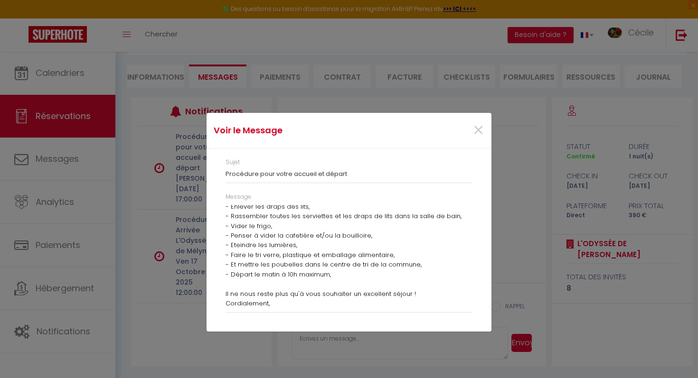
scroll to position [53, 0]
click at [480, 126] on span "×" at bounding box center [478, 130] width 12 height 28
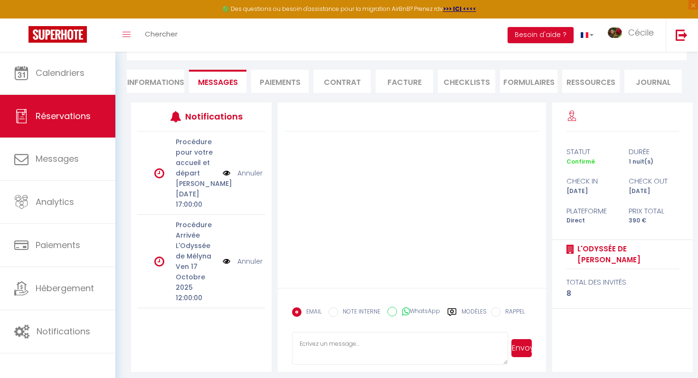
scroll to position [71, 0]
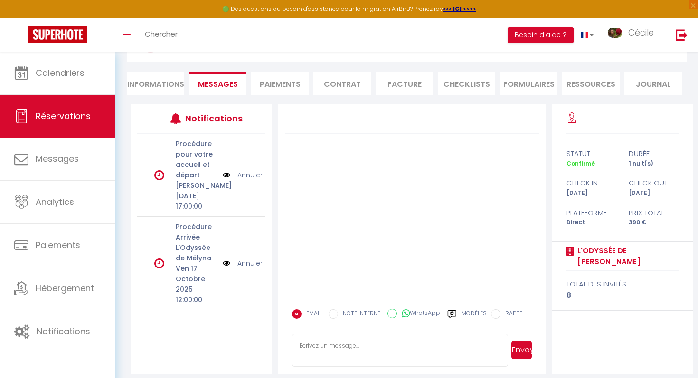
click at [298, 89] on li "Paiements" at bounding box center [279, 83] width 57 height 23
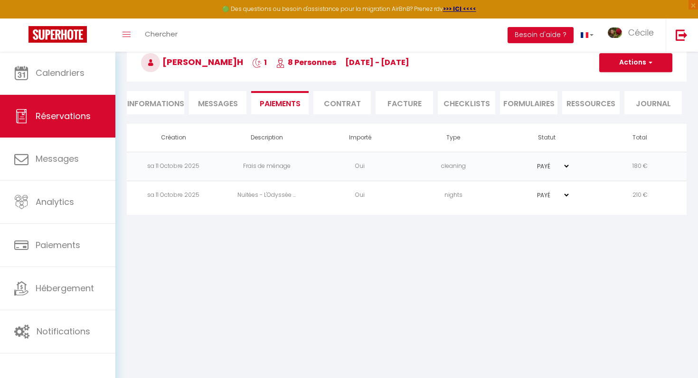
click at [351, 107] on li "Contrat" at bounding box center [341, 102] width 57 height 23
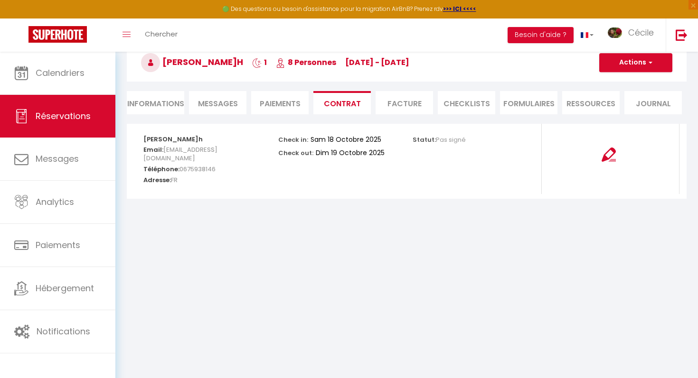
click at [223, 104] on span "Messages" at bounding box center [218, 103] width 40 height 11
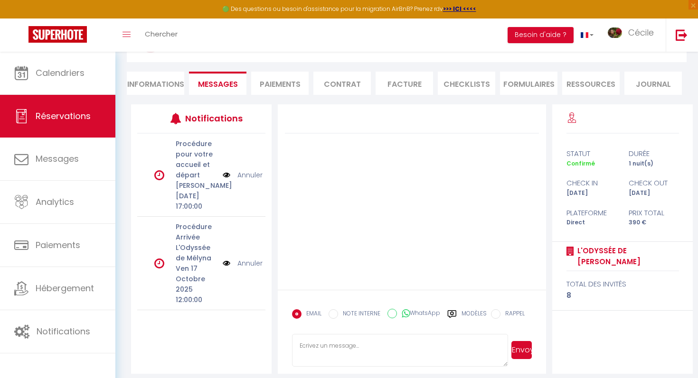
click at [163, 87] on li "Informations" at bounding box center [155, 83] width 57 height 23
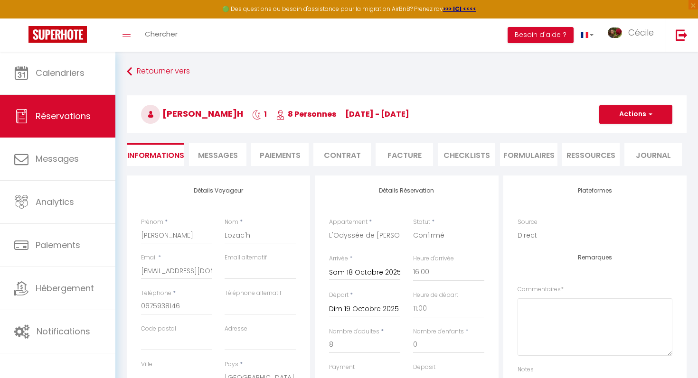
click at [333, 159] on li "Contrat" at bounding box center [341, 154] width 57 height 23
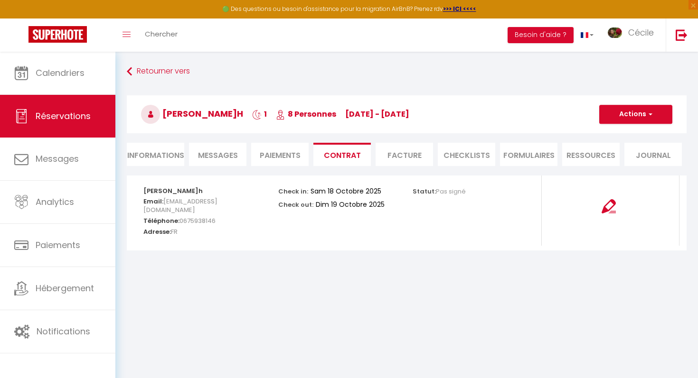
click at [413, 156] on li "Facture" at bounding box center [403, 154] width 57 height 23
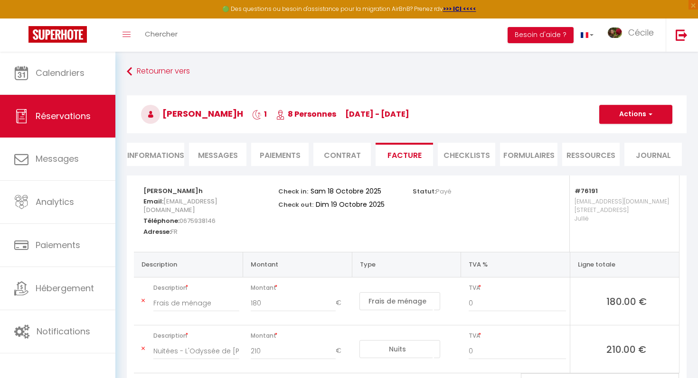
click at [458, 158] on li "CHECKLISTS" at bounding box center [466, 154] width 57 height 23
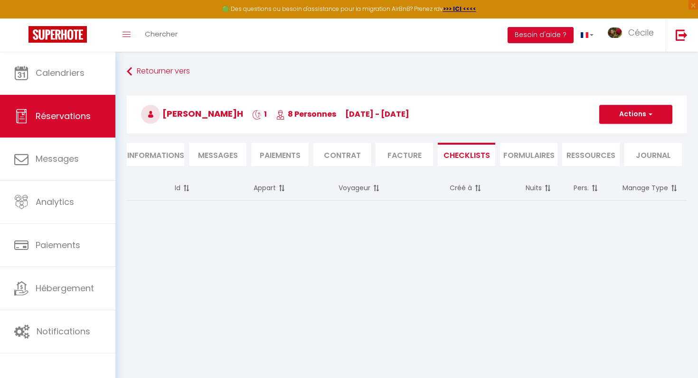
click at [525, 156] on li "FORMULAIRES" at bounding box center [528, 154] width 57 height 23
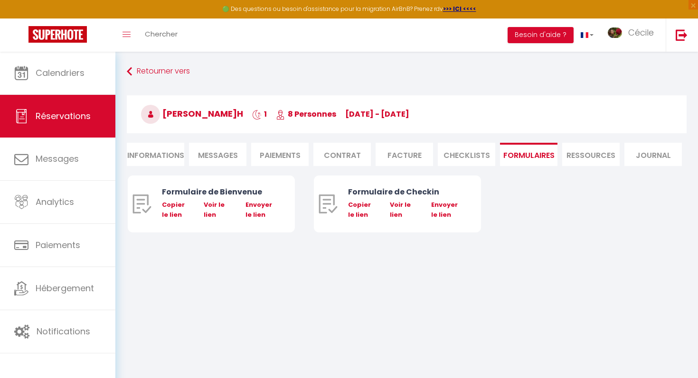
click at [588, 156] on li "Ressources" at bounding box center [590, 154] width 57 height 23
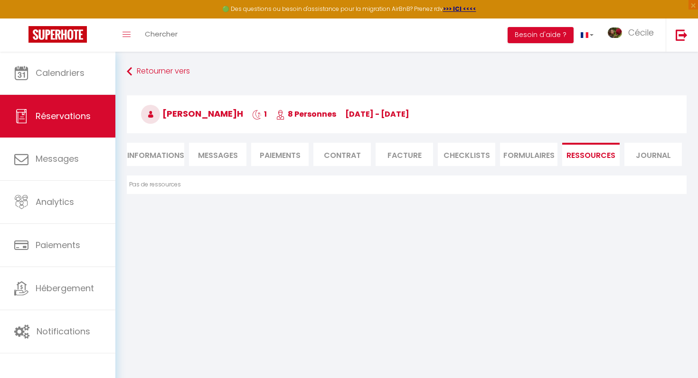
click at [642, 159] on li "Journal" at bounding box center [652, 154] width 57 height 23
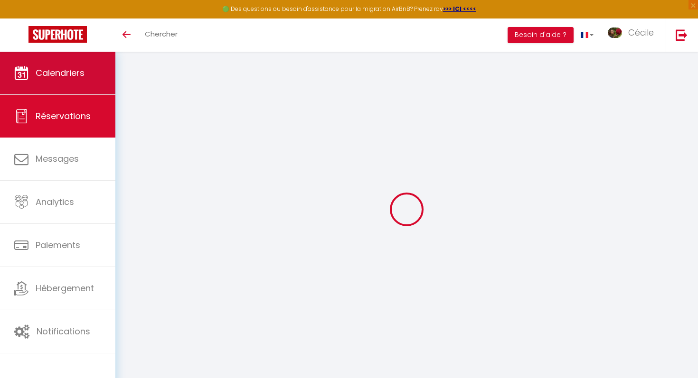
click at [94, 84] on link "Calendriers" at bounding box center [57, 73] width 115 height 43
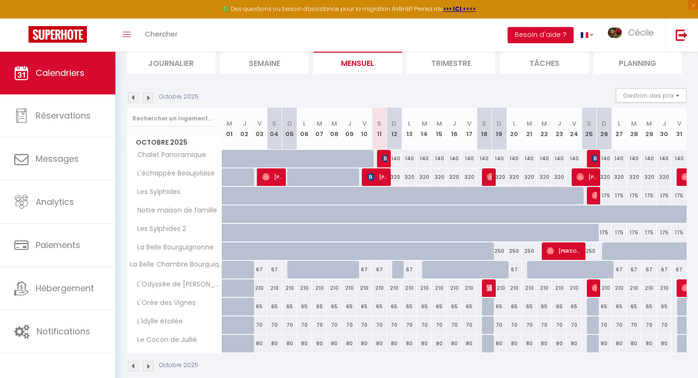
scroll to position [81, 0]
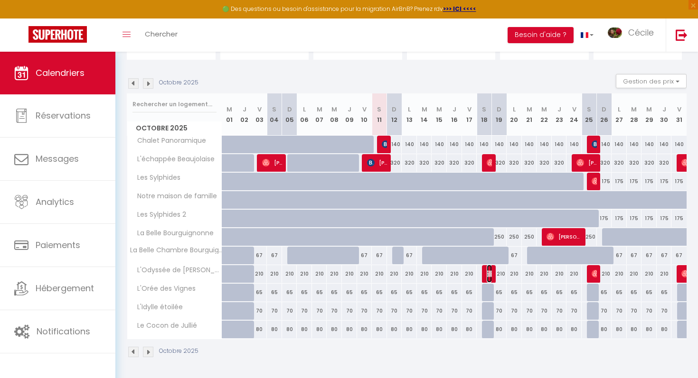
click at [489, 276] on img at bounding box center [491, 274] width 8 height 8
select select "OK"
select select "KO"
select select "0"
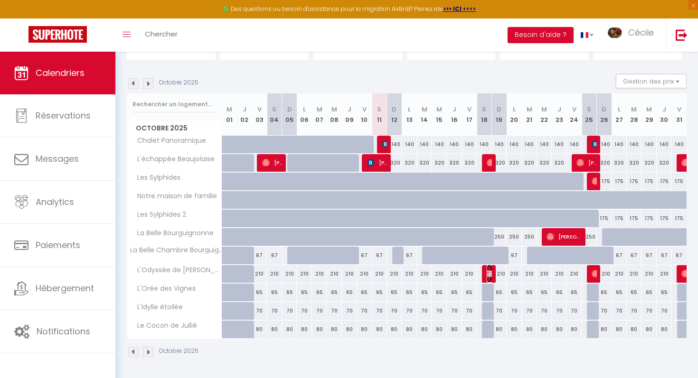
select select "1"
select select
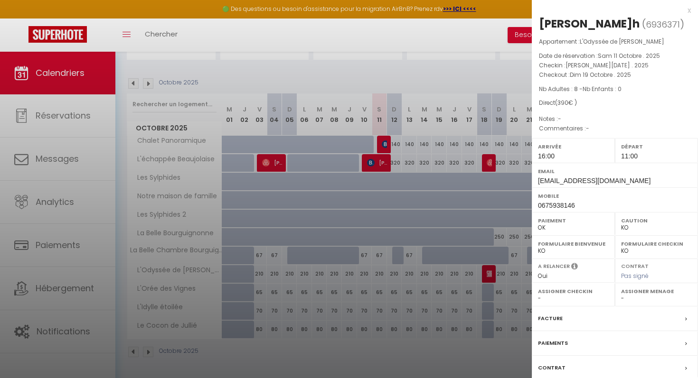
click at [489, 276] on div at bounding box center [349, 189] width 698 height 378
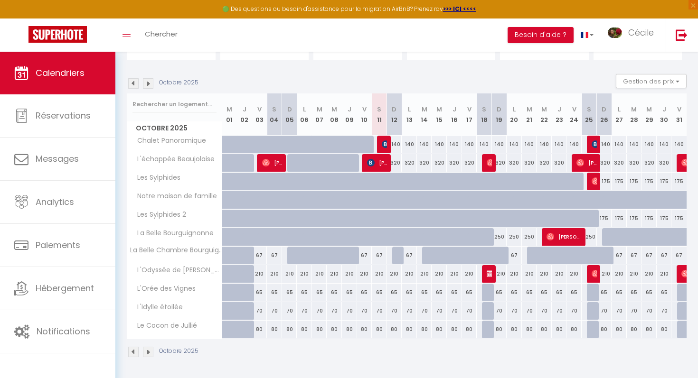
click at [543, 181] on div at bounding box center [549, 187] width 15 height 18
type input "180"
type input "Mer 22 Octobre 2025"
type input "Jeu 23 Octobre 2025"
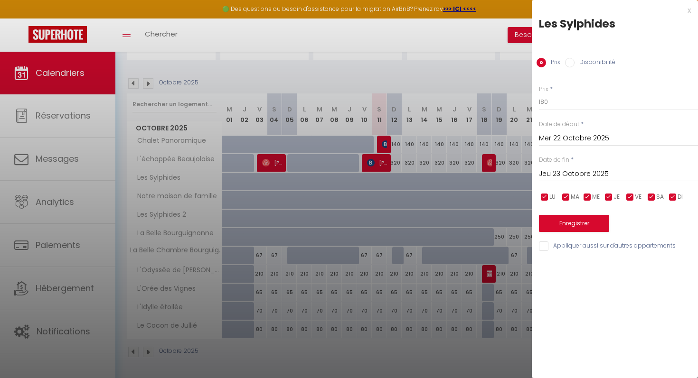
click at [392, 343] on div at bounding box center [349, 189] width 698 height 378
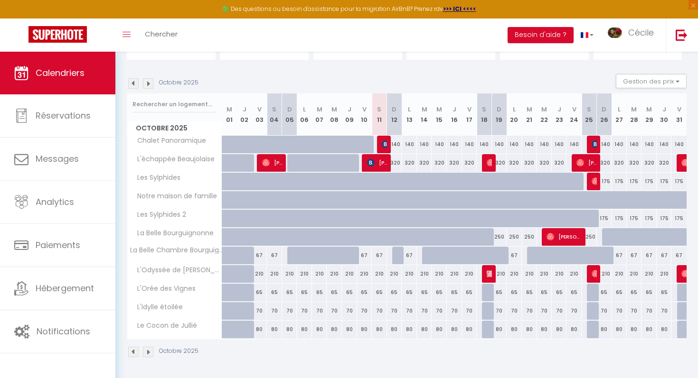
click at [145, 90] on div "Octobre 2025 Gestion des prix Nb Nuits minimum Règles Disponibilité" at bounding box center [407, 83] width 560 height 19
click at [145, 86] on img at bounding box center [148, 83] width 10 height 10
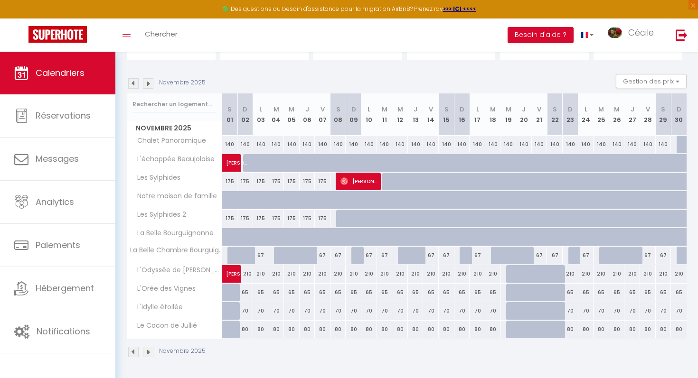
click at [137, 83] on img at bounding box center [133, 83] width 10 height 10
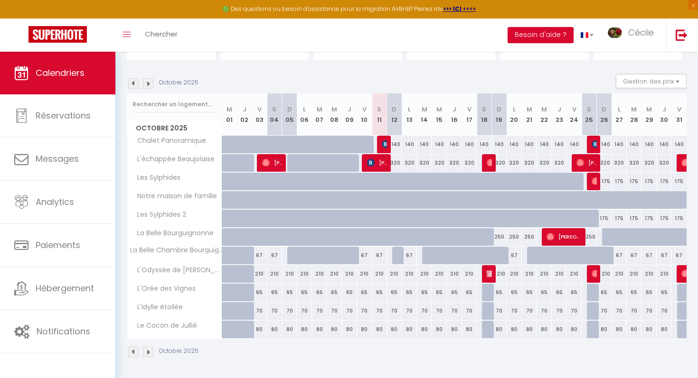
click at [680, 183] on div "175" at bounding box center [678, 182] width 15 height 18
type input "175"
type input "Ven 31 Octobre 2025"
type input "[DATE]"
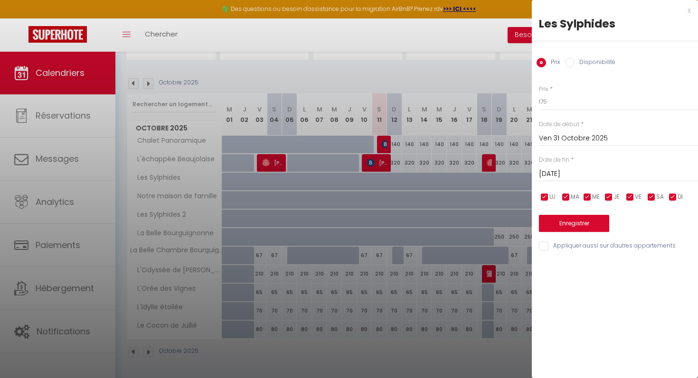
click at [686, 16] on div "Les Sylphides" at bounding box center [615, 23] width 152 height 15
click at [689, 5] on div "x" at bounding box center [611, 10] width 159 height 11
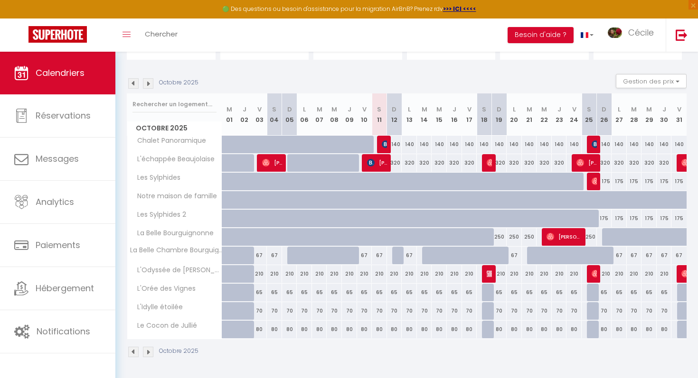
click at [607, 179] on div "175" at bounding box center [604, 182] width 15 height 18
type input "175"
type input "Dim 26 Octobre 2025"
type input "Lun 27 Octobre 2025"
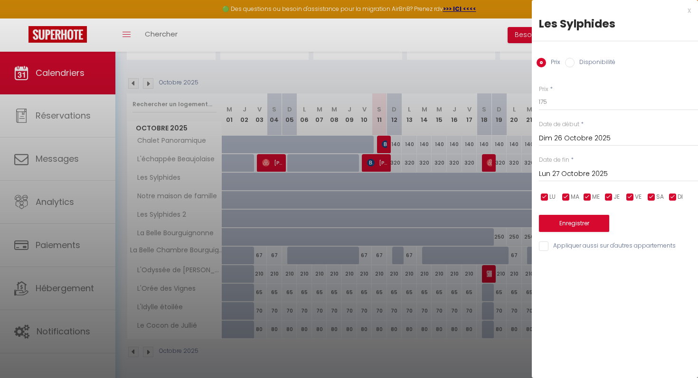
click at [598, 172] on input "Lun 27 Octobre 2025" at bounding box center [618, 174] width 159 height 12
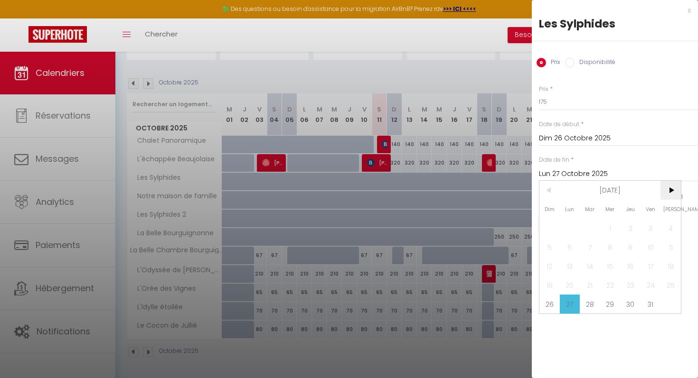
click at [675, 187] on span ">" at bounding box center [670, 190] width 20 height 19
